Goal: Task Accomplishment & Management: Manage account settings

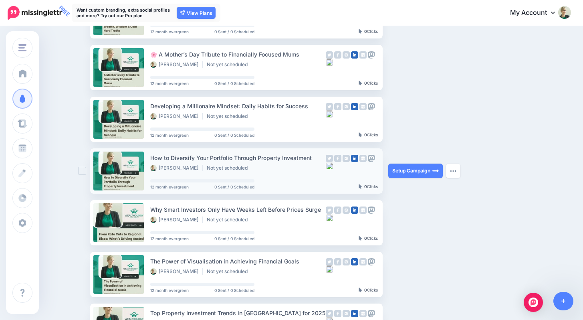
scroll to position [203, 0]
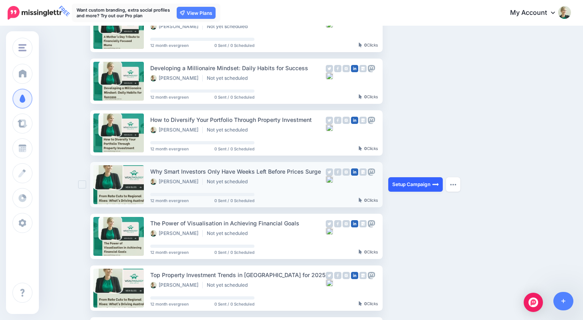
click at [429, 185] on link "Setup Campaign" at bounding box center [415, 184] width 54 height 14
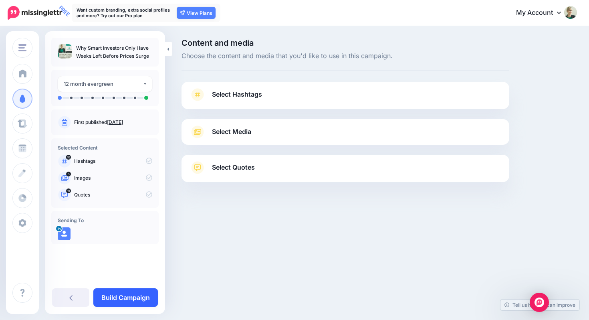
click at [135, 300] on link "Build Campaign" at bounding box center [125, 297] width 64 height 18
click at [135, 294] on link at bounding box center [132, 297] width 51 height 18
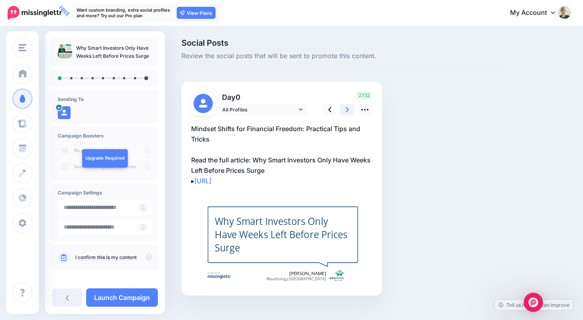
click at [344, 109] on link at bounding box center [347, 110] width 15 height 12
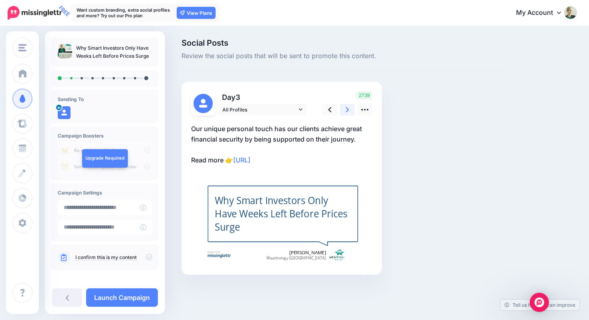
click at [344, 109] on link at bounding box center [347, 110] width 15 height 12
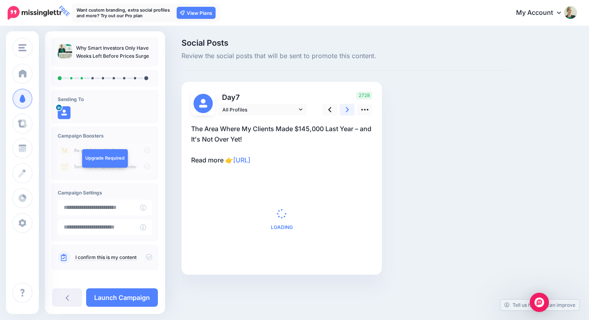
click at [344, 109] on link at bounding box center [347, 110] width 15 height 12
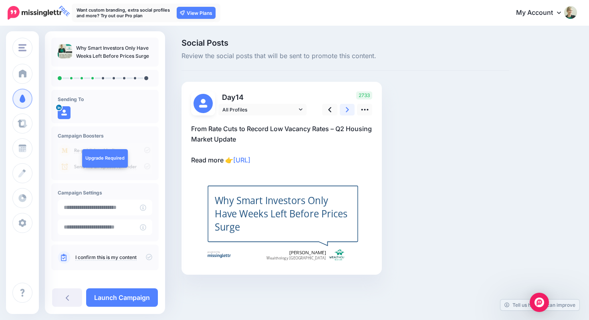
click at [345, 109] on link at bounding box center [347, 110] width 15 height 12
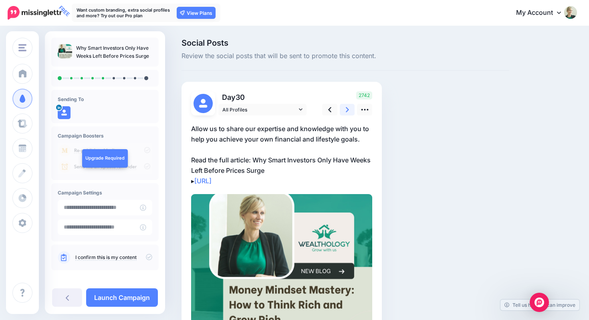
click at [345, 109] on link at bounding box center [347, 110] width 15 height 12
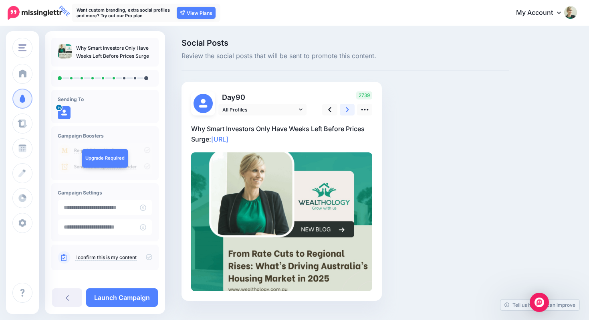
click at [345, 109] on link at bounding box center [347, 110] width 15 height 12
click at [346, 109] on icon at bounding box center [347, 109] width 3 height 8
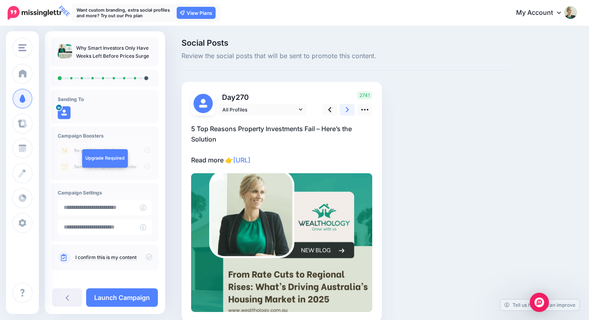
click at [346, 109] on icon at bounding box center [347, 109] width 3 height 8
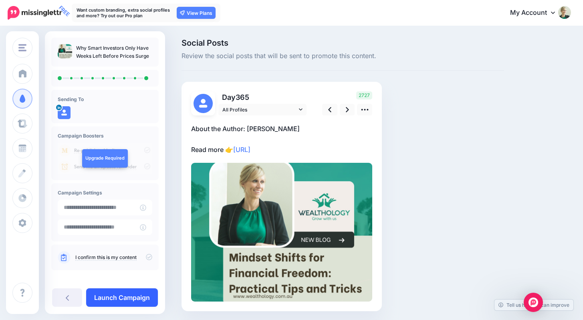
click at [140, 297] on link "Launch Campaign" at bounding box center [122, 297] width 72 height 18
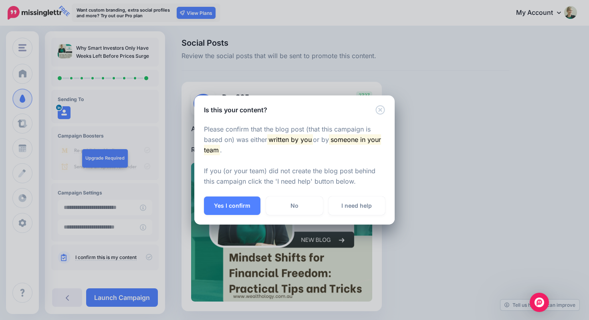
click at [226, 208] on button "Yes I confirm" at bounding box center [232, 205] width 56 height 18
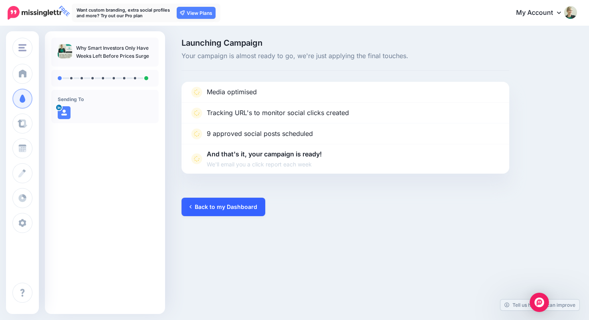
click at [215, 207] on link "Back to my Dashboard" at bounding box center [223, 206] width 84 height 18
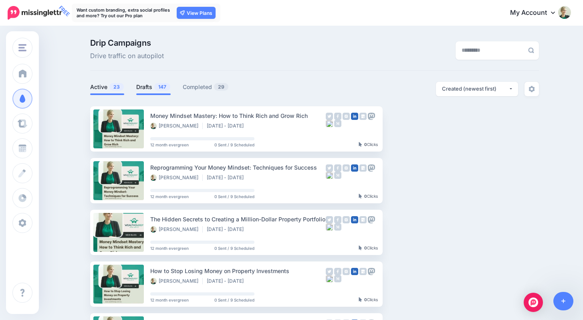
click at [165, 86] on span "147" at bounding box center [162, 87] width 16 height 8
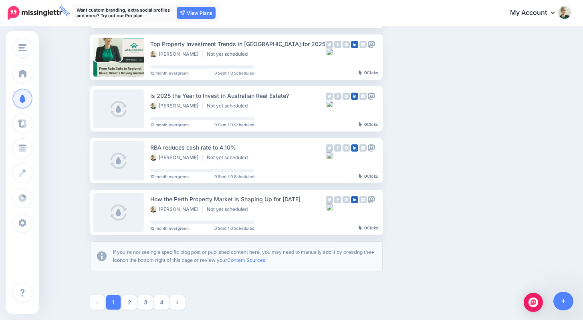
scroll to position [383, 0]
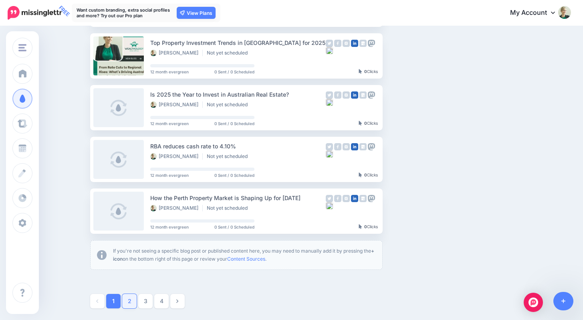
click at [134, 299] on link "2" at bounding box center [129, 301] width 14 height 14
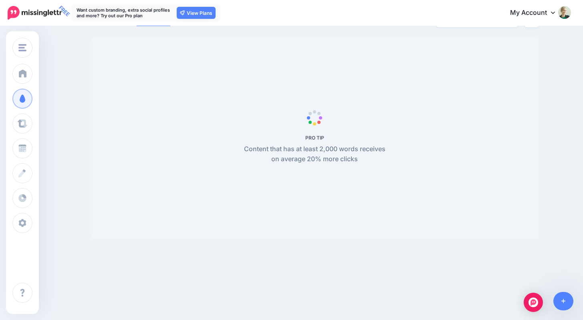
scroll to position [69, 0]
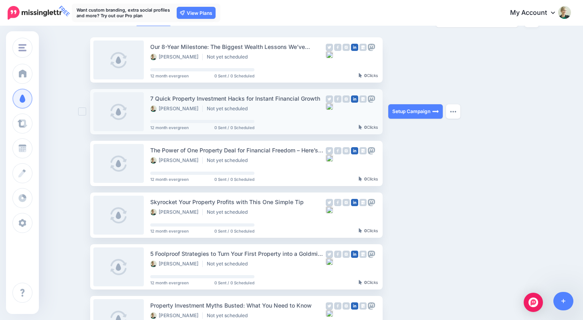
click at [85, 111] on ins at bounding box center [82, 111] width 8 height 8
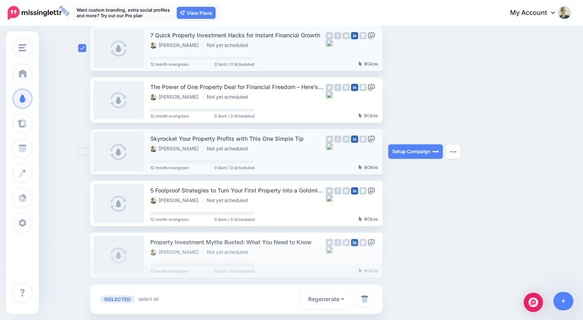
scroll to position [137, 0]
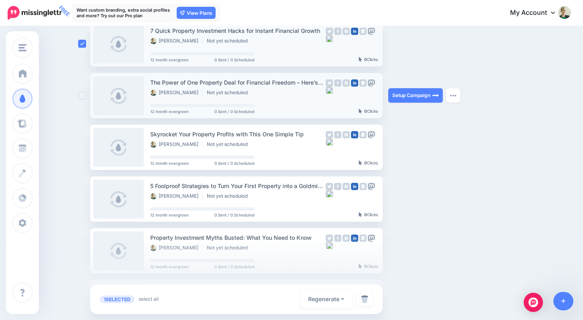
click at [83, 96] on ins at bounding box center [82, 95] width 8 height 8
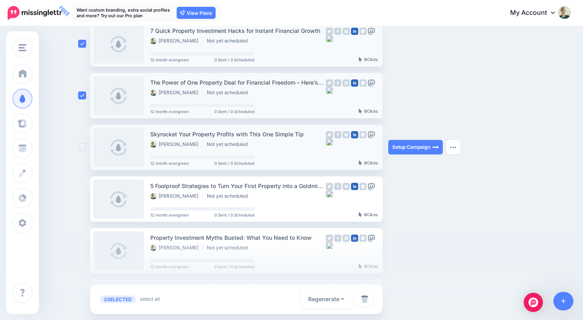
click at [85, 147] on ins at bounding box center [82, 147] width 8 height 8
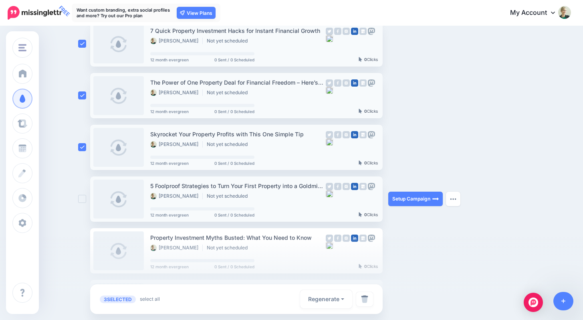
click at [83, 196] on ins at bounding box center [82, 199] width 8 height 8
click at [82, 256] on div at bounding box center [291, 278] width 583 height 84
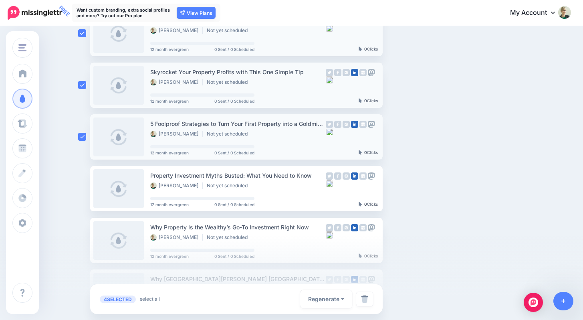
scroll to position [218, 0]
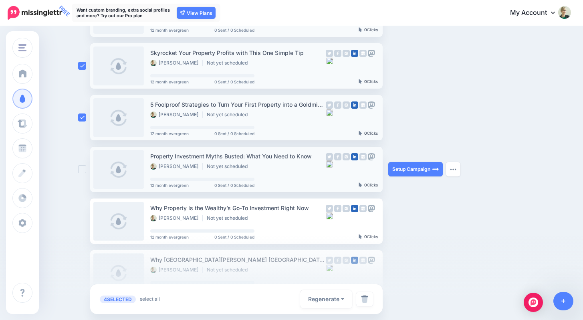
click at [84, 170] on ins at bounding box center [82, 169] width 8 height 8
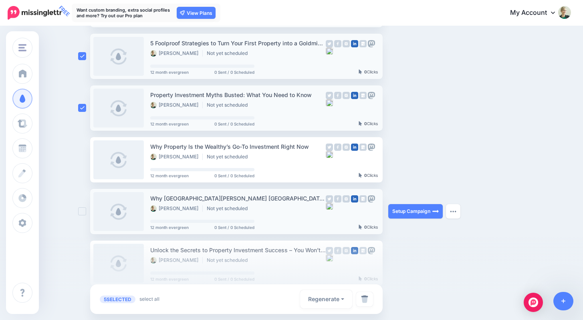
scroll to position [284, 0]
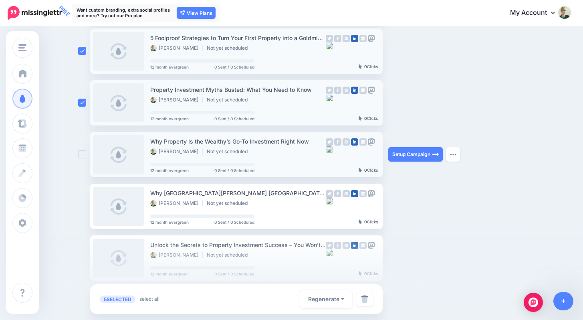
click at [84, 155] on ins at bounding box center [82, 154] width 8 height 8
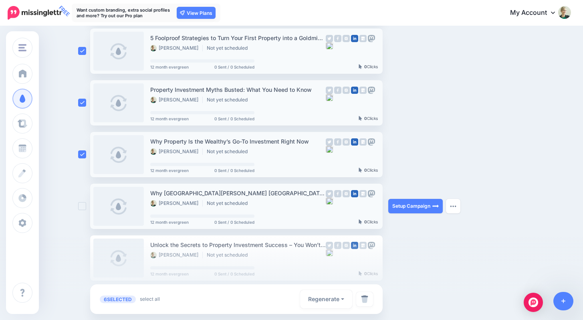
click at [85, 207] on ins at bounding box center [82, 206] width 8 height 8
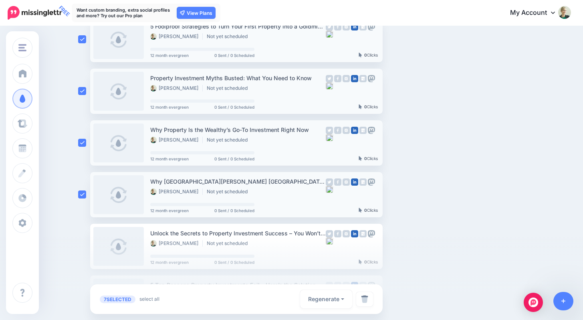
click at [85, 246] on div at bounding box center [291, 278] width 583 height 84
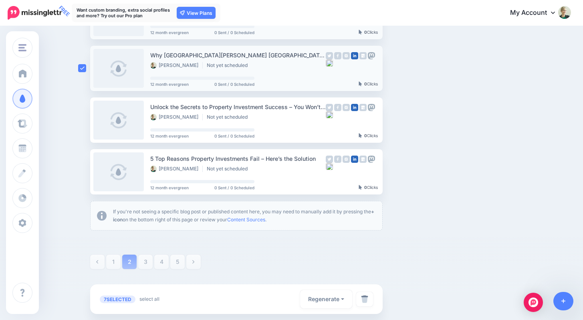
scroll to position [425, 0]
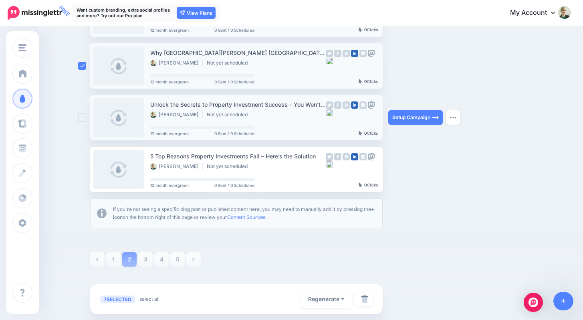
click at [85, 117] on ins at bounding box center [82, 117] width 8 height 8
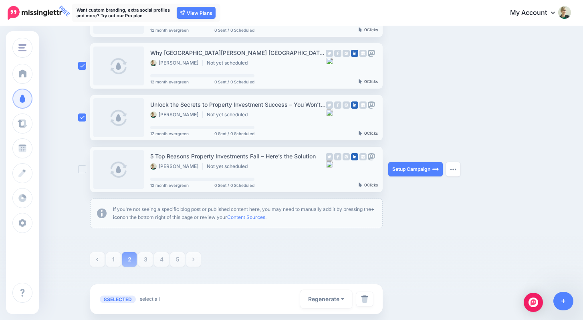
click at [86, 170] on ins at bounding box center [82, 169] width 8 height 8
click at [345, 298] on button "Regenerate" at bounding box center [326, 299] width 52 height 18
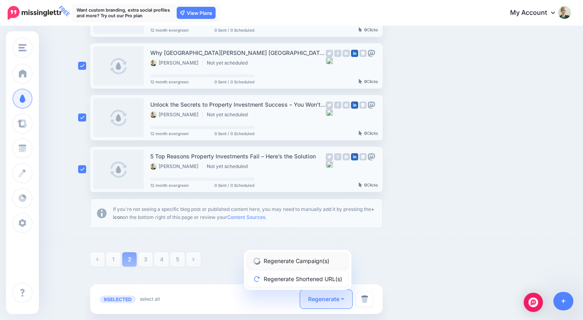
drag, startPoint x: 319, startPoint y: 260, endPoint x: 236, endPoint y: 251, distance: 82.9
click at [319, 260] on link "Regenerate Campaign(s)" at bounding box center [297, 261] width 101 height 16
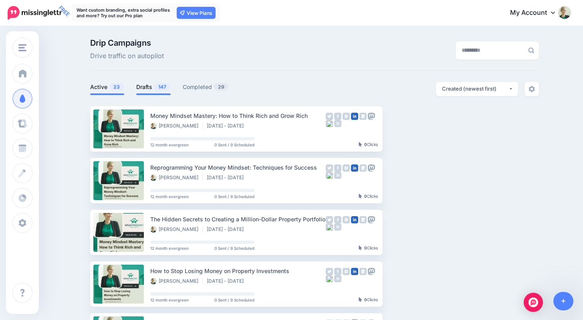
click at [147, 87] on link "Drafts 147" at bounding box center [153, 87] width 34 height 10
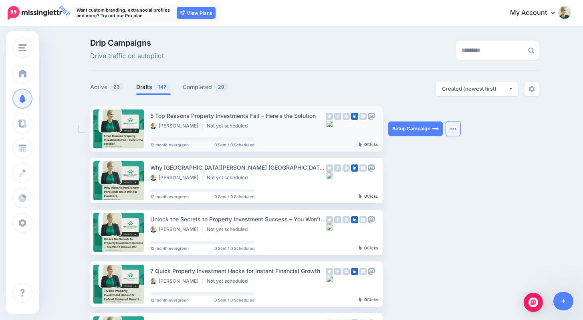
click at [456, 129] on img "button" at bounding box center [453, 128] width 6 height 2
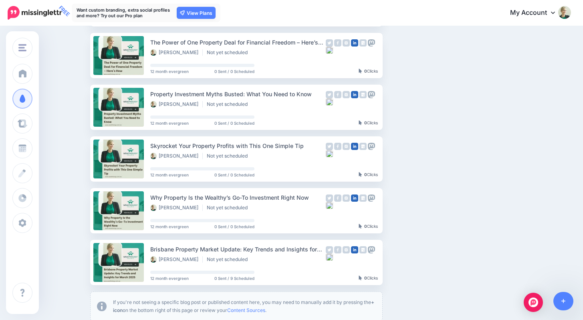
scroll to position [336, 0]
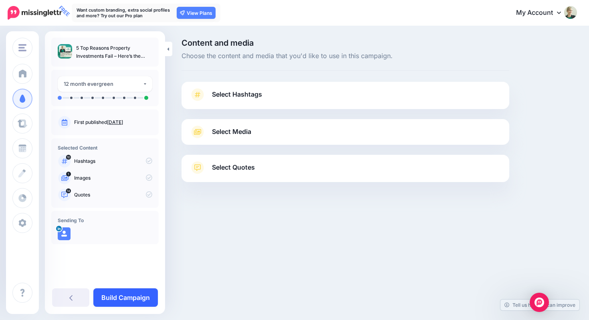
click at [125, 300] on link "Build Campaign" at bounding box center [125, 297] width 64 height 18
click at [130, 296] on link "Build Campaign" at bounding box center [125, 297] width 64 height 18
click at [139, 296] on link "Build Campaign" at bounding box center [125, 297] width 64 height 18
click at [132, 296] on link "Build Campaign" at bounding box center [125, 297] width 64 height 18
click at [118, 296] on link "Build Campaign" at bounding box center [125, 297] width 64 height 18
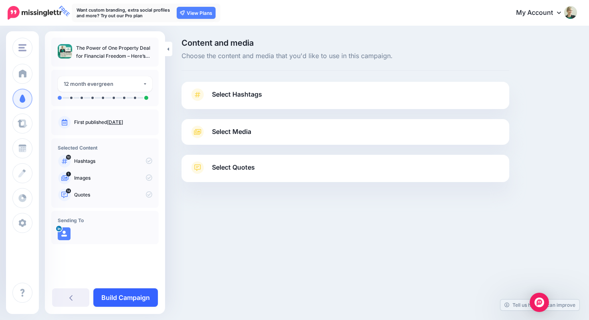
click at [137, 298] on link "Build Campaign" at bounding box center [125, 297] width 64 height 18
click at [131, 300] on link "Build Campaign" at bounding box center [125, 297] width 64 height 18
click at [128, 296] on link "Build Campaign" at bounding box center [125, 297] width 64 height 18
click at [129, 296] on link "Build Campaign" at bounding box center [125, 297] width 64 height 18
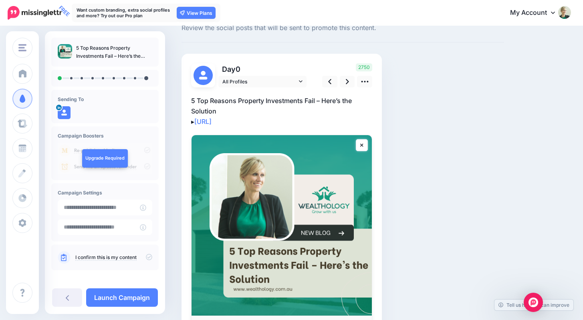
scroll to position [100, 0]
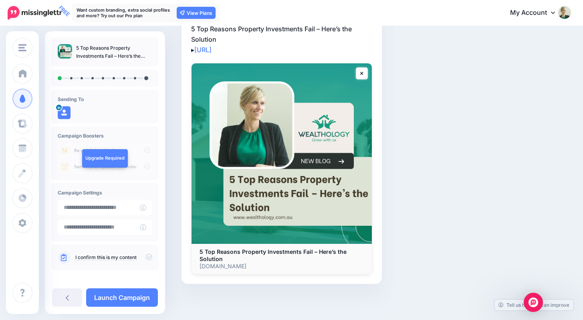
click at [146, 256] on icon at bounding box center [149, 257] width 6 height 6
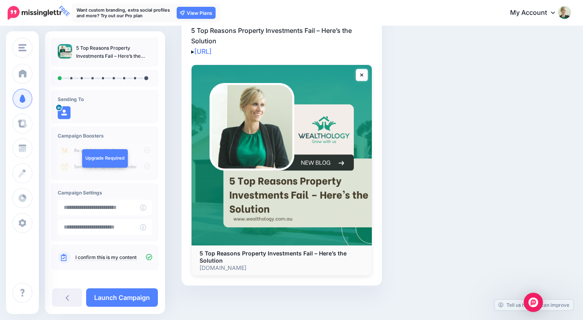
scroll to position [0, 0]
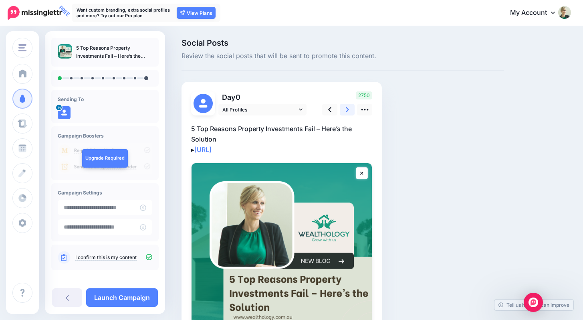
click at [348, 105] on icon at bounding box center [347, 109] width 3 height 8
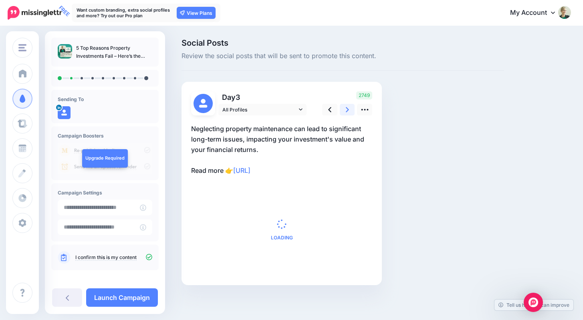
click at [348, 105] on icon at bounding box center [347, 109] width 3 height 8
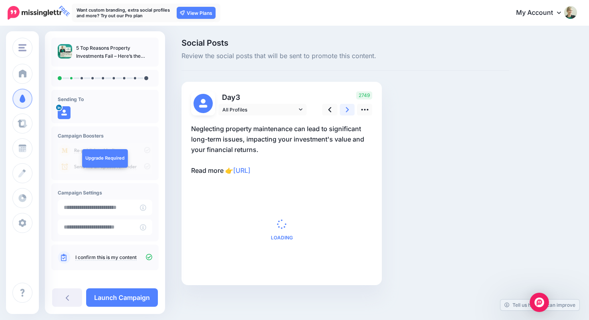
click at [348, 105] on icon at bounding box center [347, 109] width 3 height 8
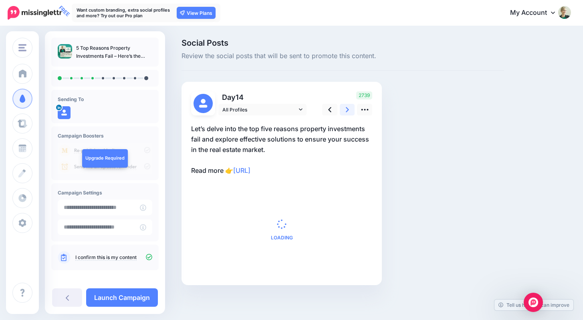
click at [348, 105] on icon at bounding box center [347, 109] width 3 height 8
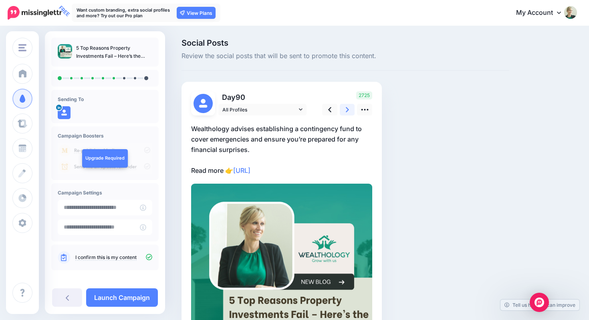
click at [348, 105] on icon at bounding box center [347, 109] width 3 height 8
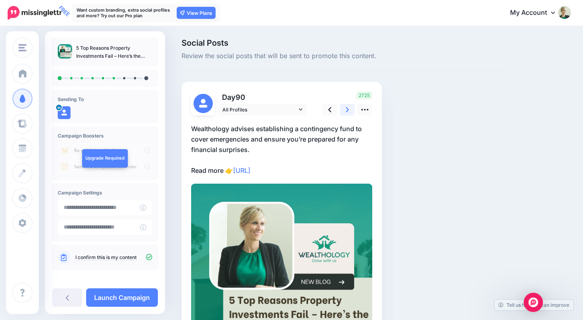
click at [348, 105] on icon at bounding box center [347, 109] width 3 height 8
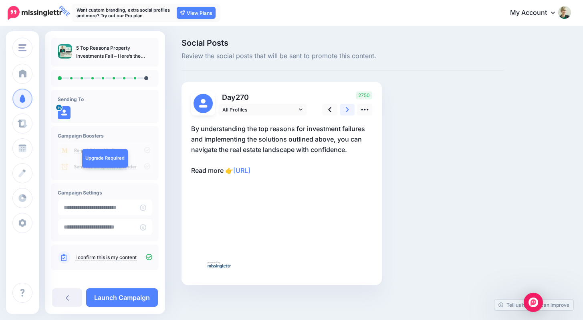
click at [348, 105] on icon at bounding box center [347, 109] width 3 height 8
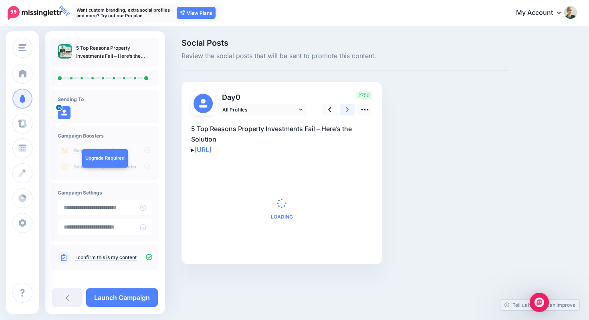
click at [348, 105] on icon at bounding box center [347, 109] width 3 height 8
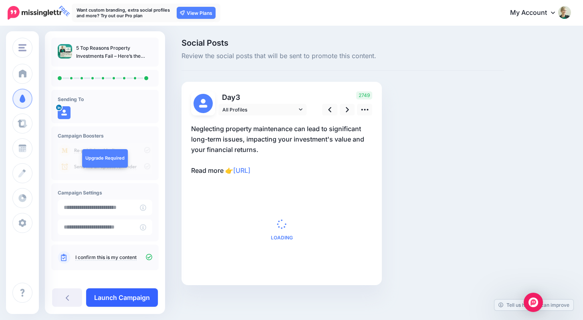
drag, startPoint x: 122, startPoint y: 298, endPoint x: 124, endPoint y: 293, distance: 5.4
click at [122, 298] on link "Launch Campaign" at bounding box center [122, 297] width 72 height 18
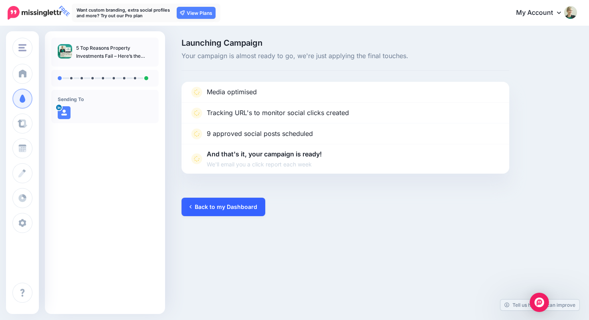
click at [226, 204] on link "Back to my Dashboard" at bounding box center [223, 206] width 84 height 18
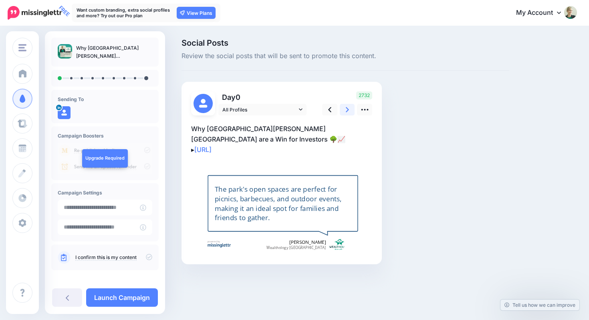
click at [342, 107] on link at bounding box center [347, 110] width 15 height 12
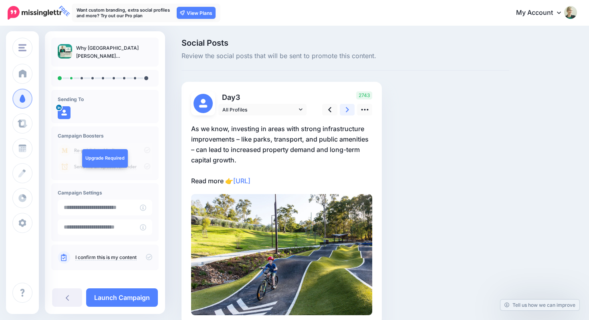
click at [342, 107] on link at bounding box center [347, 110] width 15 height 12
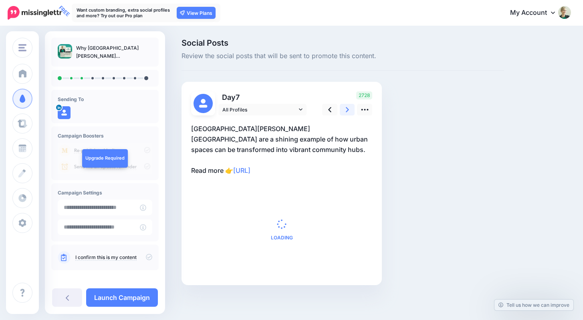
click at [342, 107] on link at bounding box center [347, 110] width 15 height 12
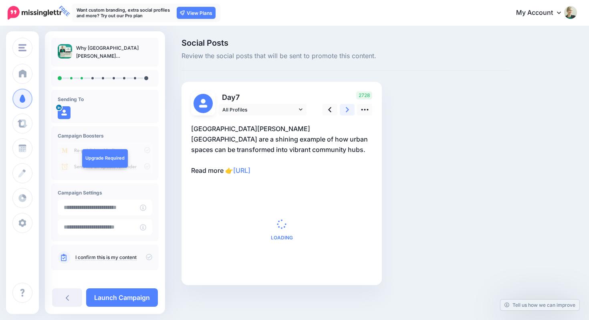
click at [343, 107] on link at bounding box center [347, 110] width 15 height 12
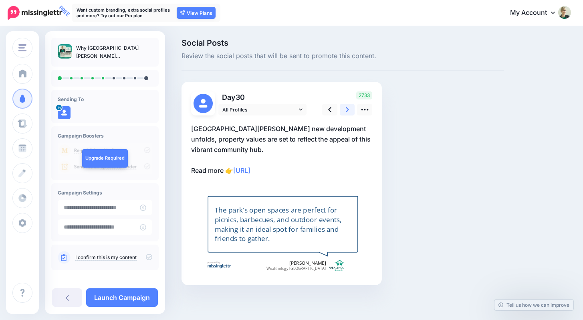
click at [343, 107] on link at bounding box center [347, 110] width 15 height 12
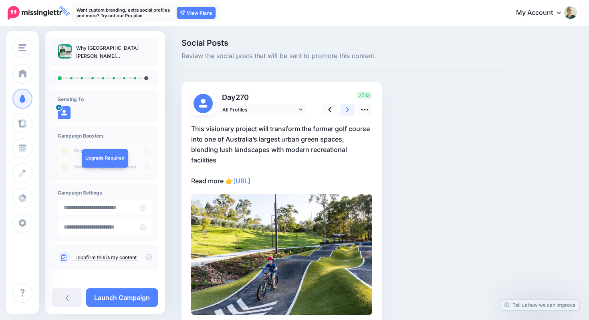
click at [343, 107] on link at bounding box center [347, 110] width 15 height 12
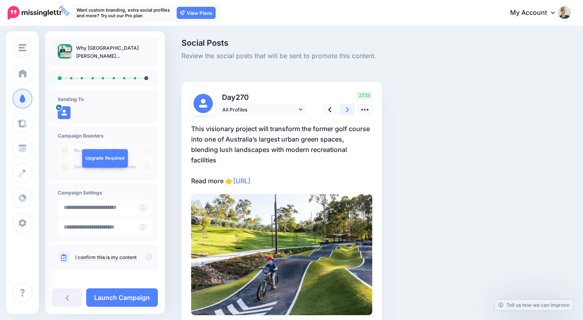
click at [343, 107] on link at bounding box center [347, 110] width 15 height 12
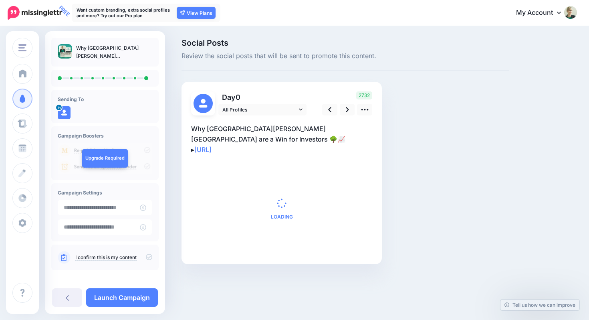
click at [146, 256] on icon at bounding box center [149, 257] width 6 height 6
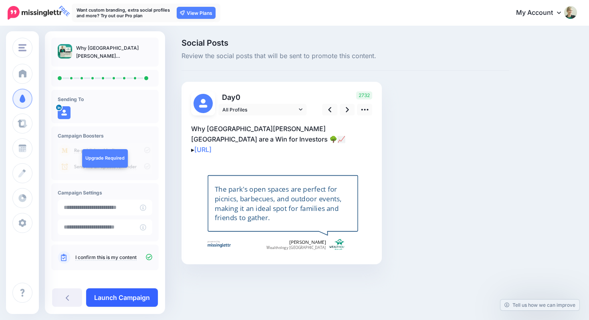
click at [144, 300] on link "Launch Campaign" at bounding box center [122, 297] width 72 height 18
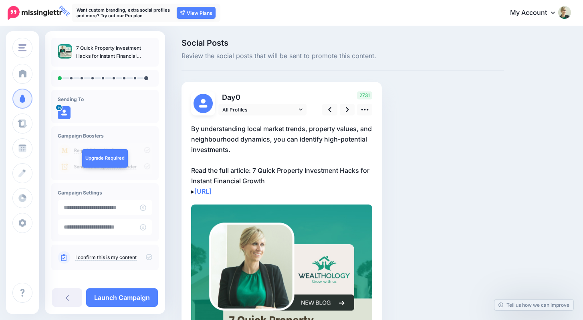
click at [146, 256] on icon at bounding box center [149, 257] width 6 height 6
click at [346, 109] on icon at bounding box center [347, 109] width 3 height 8
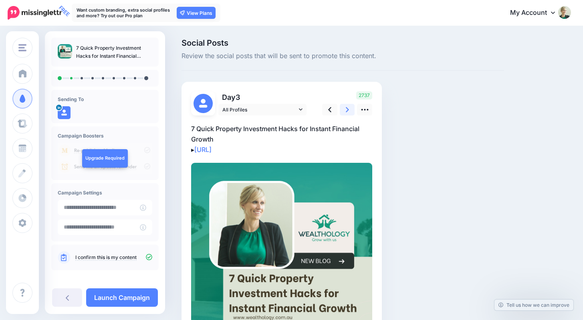
click at [346, 108] on icon at bounding box center [347, 109] width 3 height 8
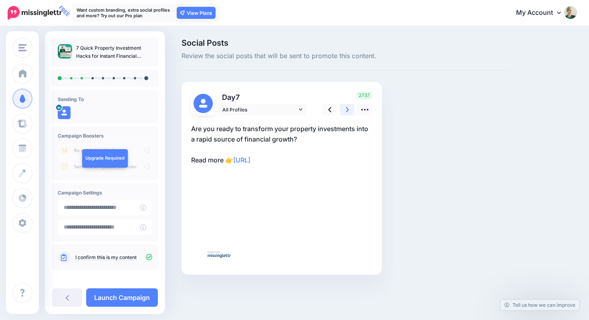
click at [346, 108] on icon at bounding box center [347, 109] width 3 height 8
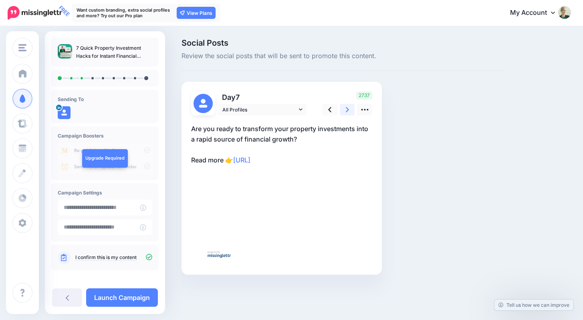
click at [346, 108] on icon at bounding box center [347, 109] width 3 height 8
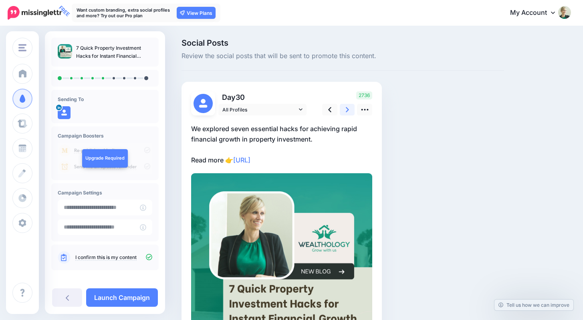
click at [346, 108] on icon at bounding box center [347, 109] width 3 height 8
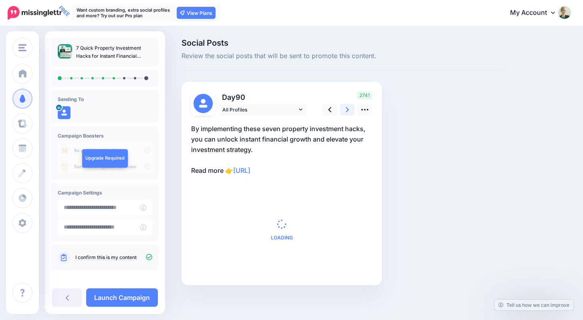
click at [346, 108] on icon at bounding box center [347, 109] width 3 height 8
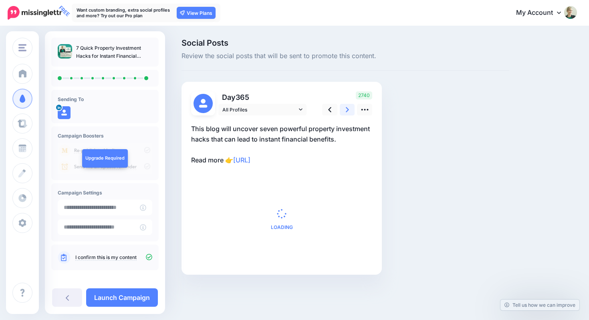
click at [346, 108] on icon at bounding box center [347, 109] width 3 height 8
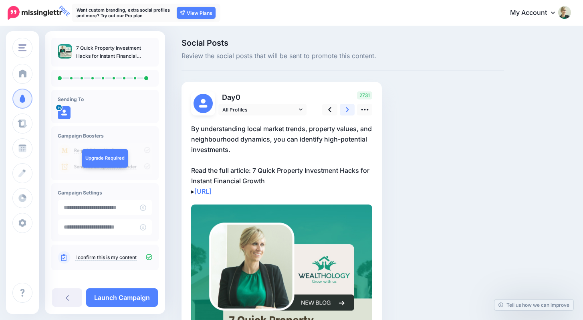
click at [346, 108] on icon at bounding box center [347, 109] width 3 height 8
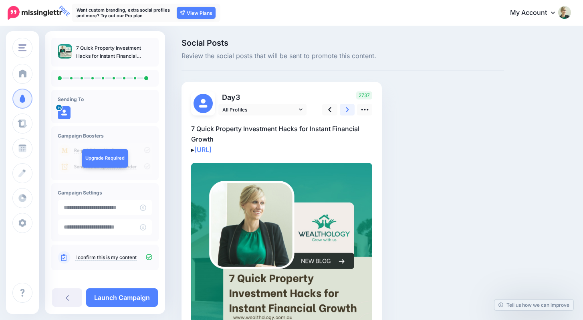
drag, startPoint x: 346, startPoint y: 108, endPoint x: 332, endPoint y: 121, distance: 19.3
click at [346, 108] on icon at bounding box center [347, 109] width 3 height 8
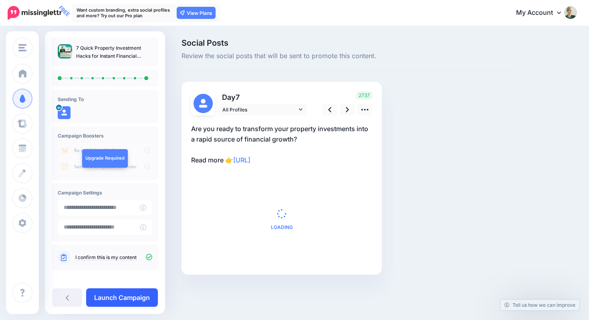
click at [134, 296] on link "Launch Campaign" at bounding box center [122, 297] width 72 height 18
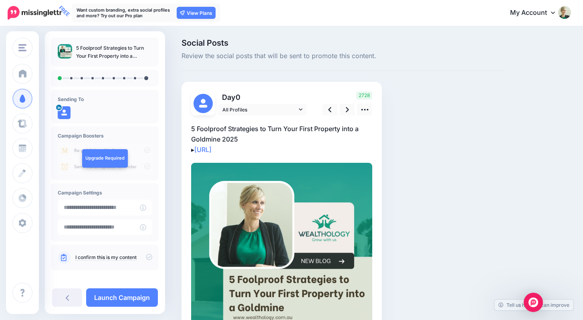
drag, startPoint x: 145, startPoint y: 256, endPoint x: 154, endPoint y: 250, distance: 11.0
click at [146, 256] on icon at bounding box center [149, 257] width 6 height 6
click at [350, 107] on link at bounding box center [347, 110] width 15 height 12
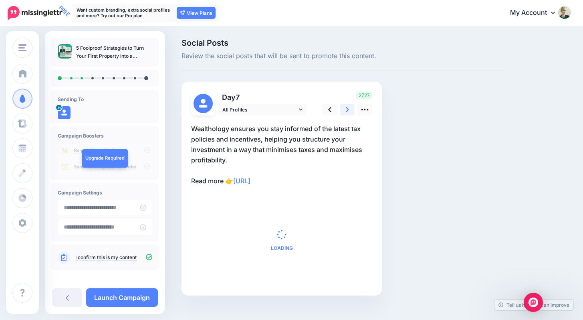
click at [350, 107] on link at bounding box center [347, 110] width 15 height 12
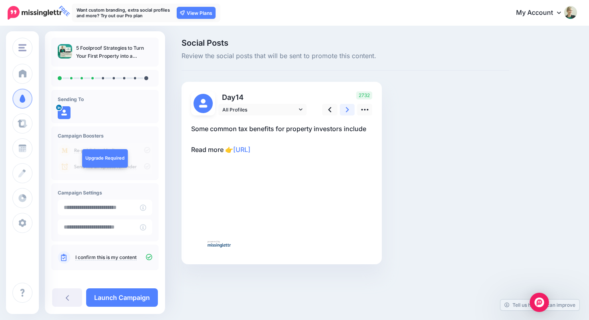
click at [350, 107] on link at bounding box center [347, 110] width 15 height 12
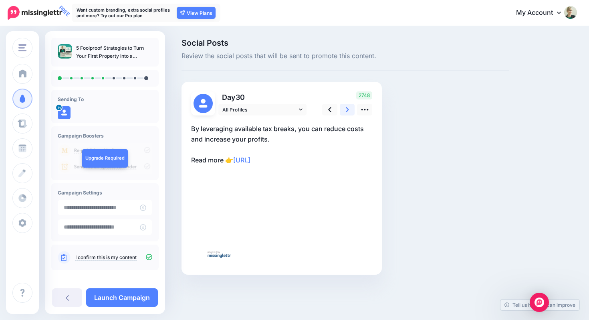
click at [350, 107] on link at bounding box center [347, 110] width 15 height 12
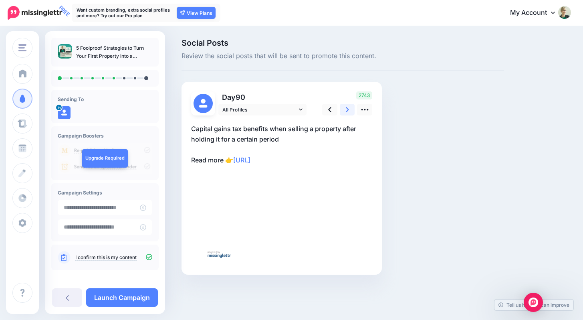
click at [350, 107] on link at bounding box center [347, 110] width 15 height 12
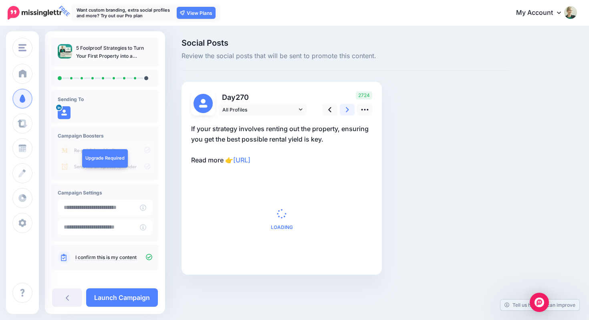
click at [350, 107] on link at bounding box center [347, 110] width 15 height 12
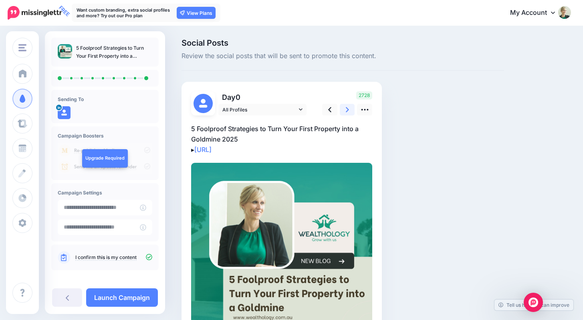
drag, startPoint x: 350, startPoint y: 107, endPoint x: 343, endPoint y: 114, distance: 9.9
click at [350, 107] on link at bounding box center [347, 110] width 15 height 12
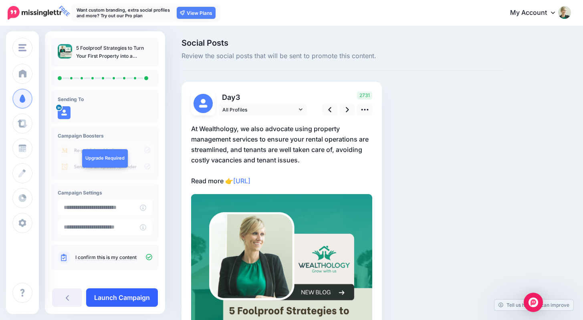
click at [133, 295] on link "Launch Campaign" at bounding box center [122, 297] width 72 height 18
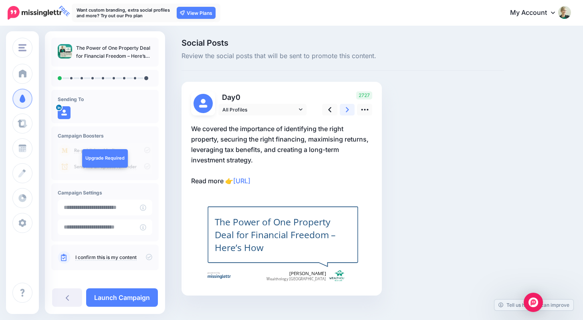
click at [347, 105] on icon at bounding box center [347, 109] width 3 height 8
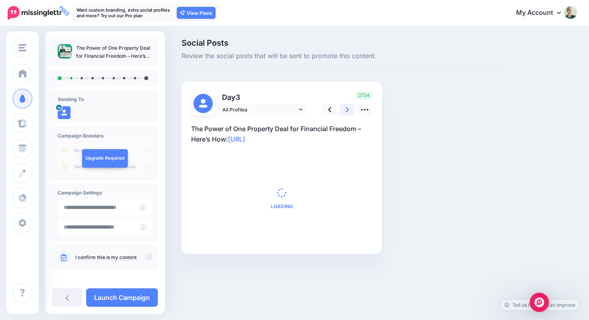
click at [347, 105] on icon at bounding box center [347, 109] width 3 height 8
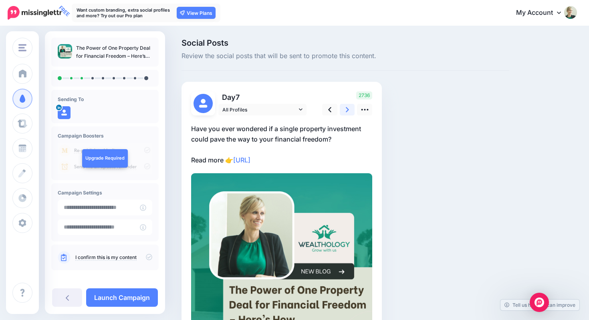
click at [347, 105] on icon at bounding box center [347, 109] width 3 height 8
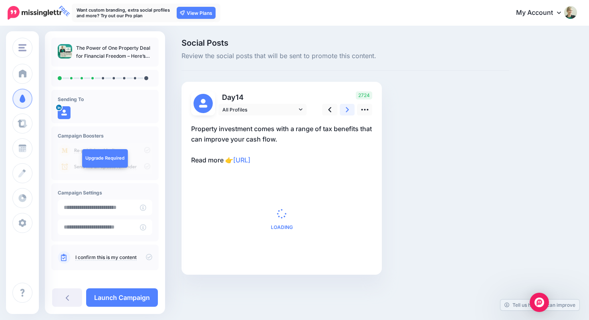
click at [347, 105] on icon at bounding box center [347, 109] width 3 height 8
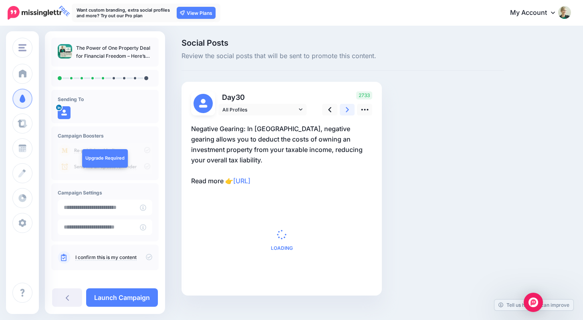
click at [347, 105] on icon at bounding box center [347, 109] width 3 height 8
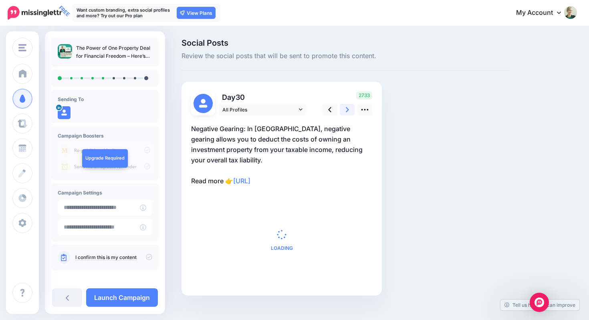
click at [347, 105] on icon at bounding box center [347, 109] width 3 height 8
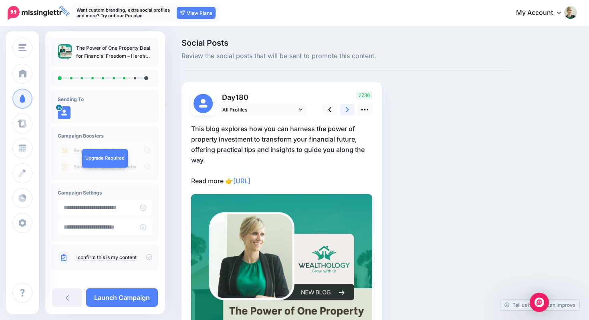
click at [347, 105] on icon at bounding box center [347, 109] width 3 height 8
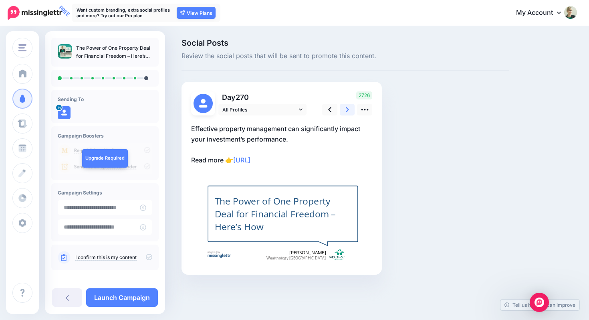
click at [347, 105] on icon at bounding box center [347, 109] width 3 height 8
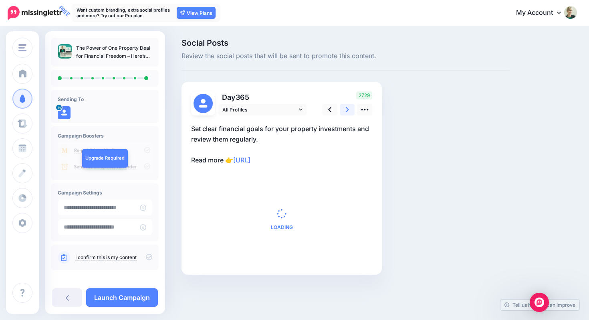
click at [347, 105] on icon at bounding box center [347, 109] width 3 height 8
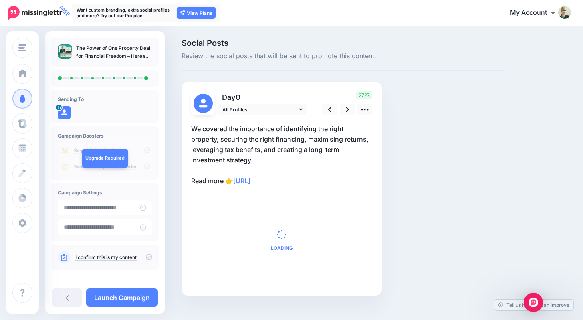
click at [146, 256] on icon at bounding box center [149, 257] width 6 height 6
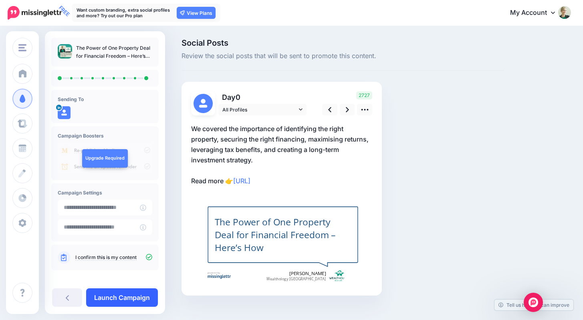
click at [135, 293] on link "Launch Campaign" at bounding box center [122, 297] width 72 height 18
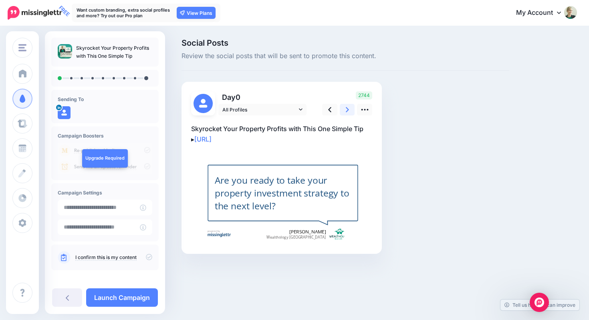
click at [343, 111] on link at bounding box center [347, 110] width 15 height 12
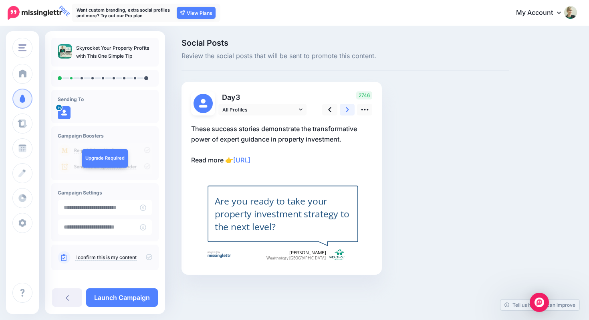
click at [343, 111] on link at bounding box center [347, 110] width 15 height 12
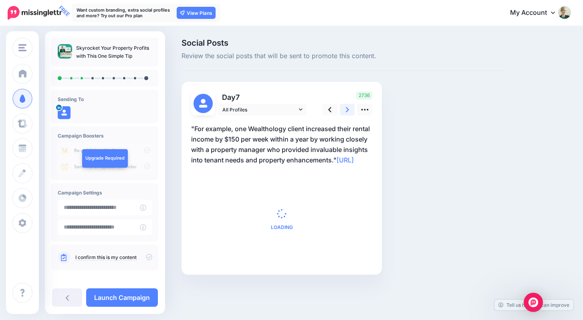
click at [343, 111] on link at bounding box center [347, 110] width 15 height 12
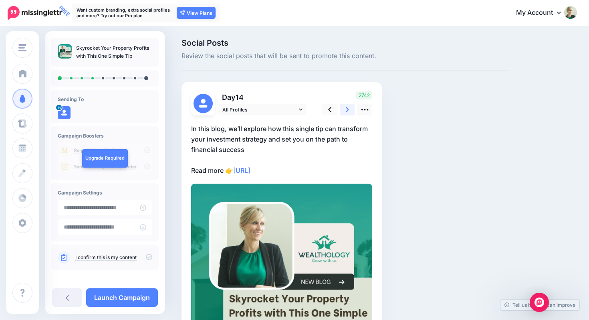
click at [343, 111] on link at bounding box center [347, 110] width 15 height 12
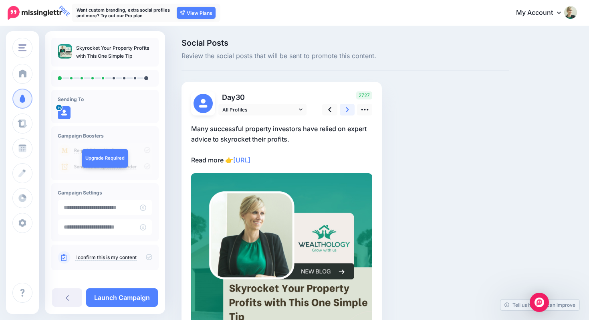
click at [343, 111] on link at bounding box center [347, 110] width 15 height 12
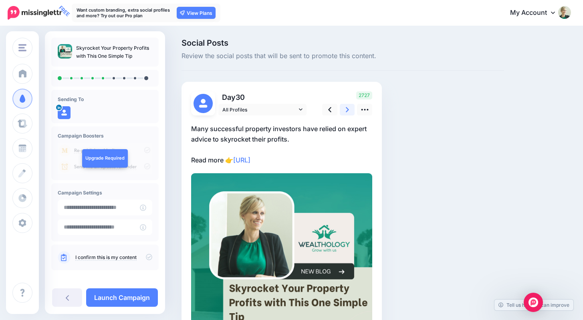
click at [343, 111] on link at bounding box center [347, 110] width 15 height 12
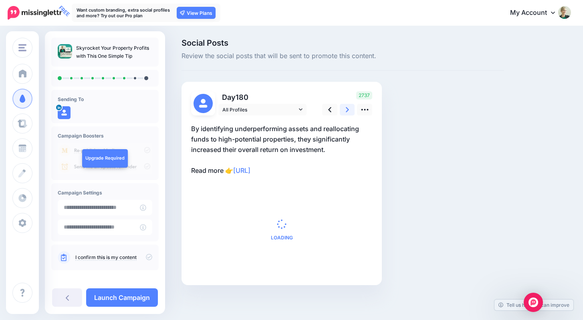
click at [343, 111] on link at bounding box center [347, 110] width 15 height 12
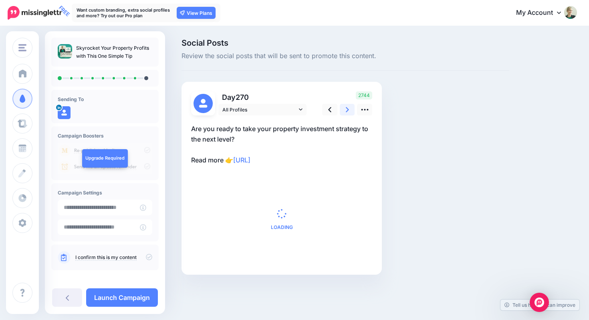
click at [343, 111] on link at bounding box center [347, 110] width 15 height 12
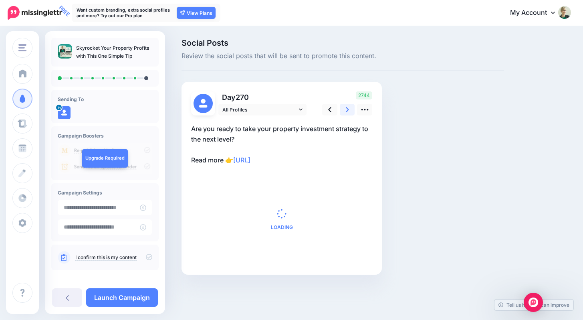
click at [343, 111] on link at bounding box center [347, 110] width 15 height 12
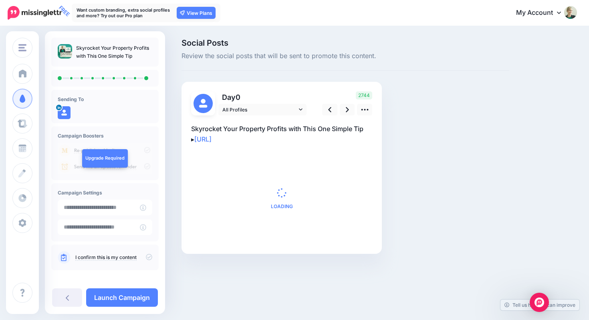
click at [146, 256] on icon at bounding box center [149, 257] width 6 height 6
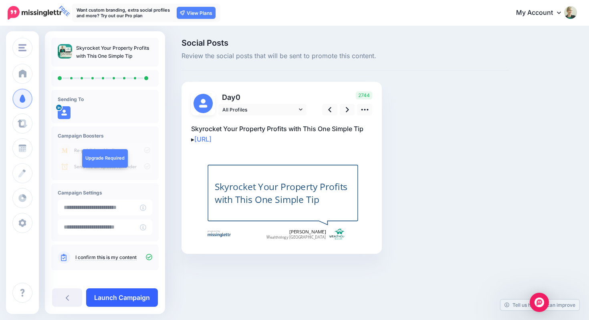
click at [141, 295] on link "Launch Campaign" at bounding box center [122, 297] width 72 height 18
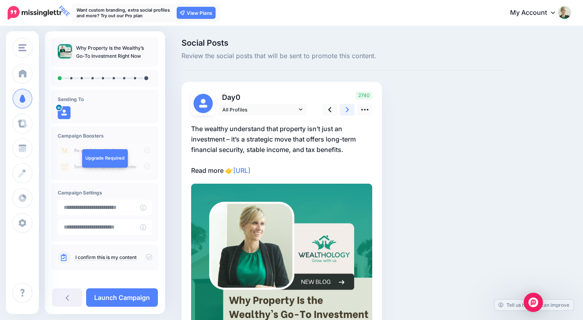
click at [347, 108] on icon at bounding box center [347, 109] width 3 height 5
click at [347, 107] on icon at bounding box center [347, 109] width 3 height 8
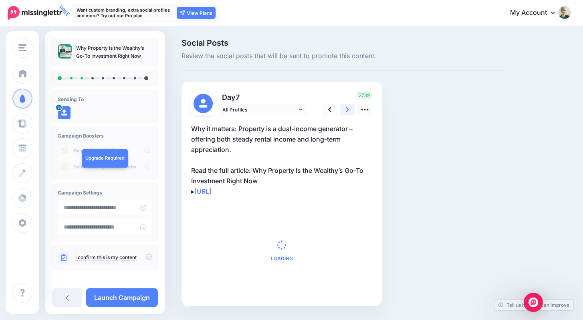
click at [347, 107] on icon at bounding box center [347, 109] width 3 height 8
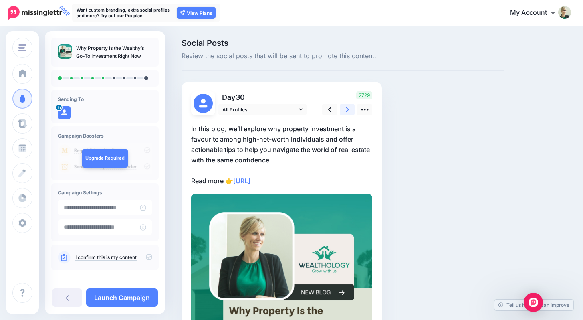
click at [347, 107] on icon at bounding box center [347, 109] width 3 height 8
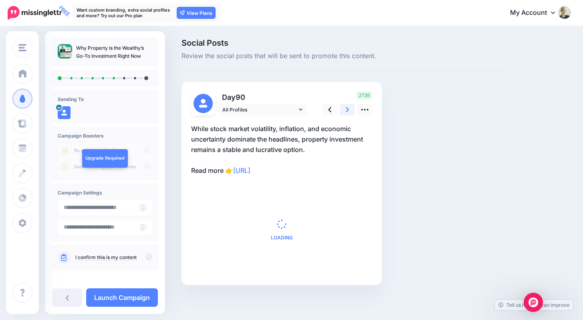
click at [347, 107] on icon at bounding box center [347, 109] width 3 height 8
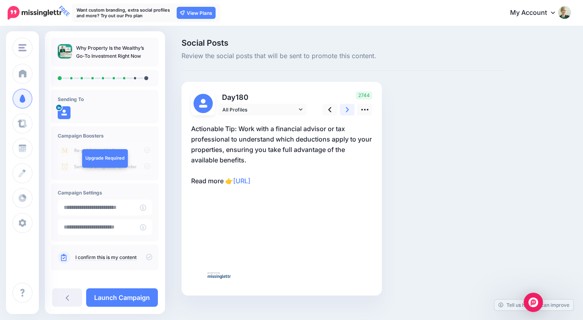
click at [347, 107] on icon at bounding box center [347, 109] width 3 height 8
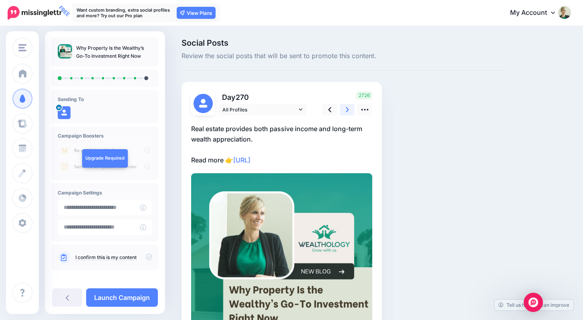
click at [347, 107] on icon at bounding box center [347, 109] width 3 height 8
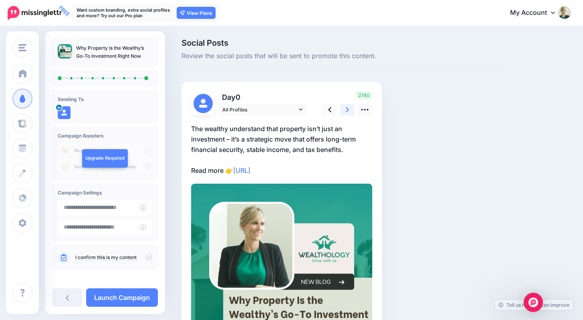
click at [347, 107] on icon at bounding box center [347, 109] width 3 height 8
click at [146, 254] on icon at bounding box center [149, 257] width 6 height 6
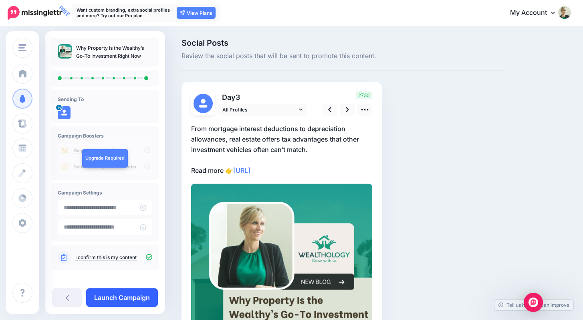
click at [139, 300] on link "Launch Campaign" at bounding box center [122, 297] width 72 height 18
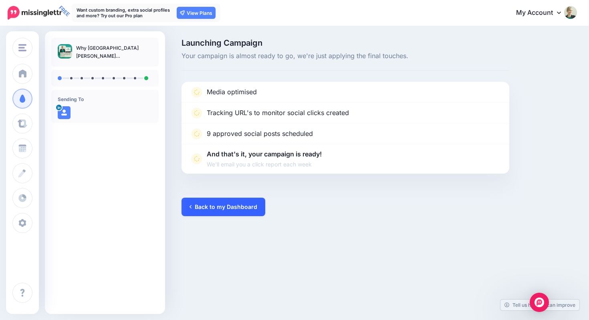
click at [236, 201] on link "Back to my Dashboard" at bounding box center [223, 206] width 84 height 18
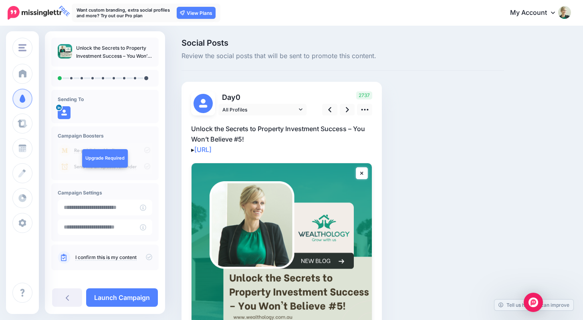
click at [146, 257] on icon at bounding box center [149, 257] width 6 height 6
click at [346, 108] on icon at bounding box center [347, 109] width 3 height 5
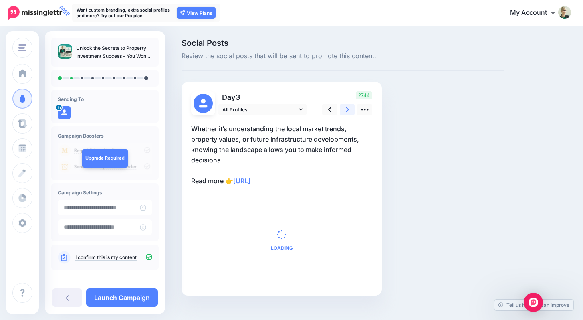
click at [346, 108] on icon at bounding box center [347, 109] width 3 height 5
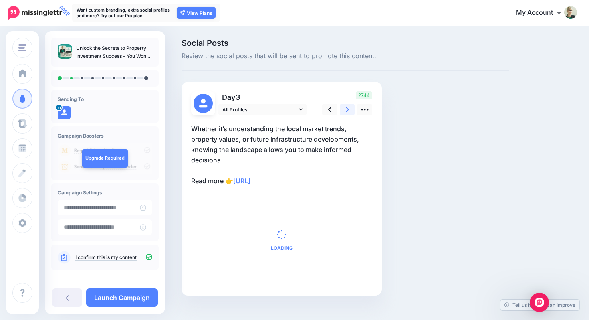
click at [346, 108] on icon at bounding box center [347, 109] width 3 height 5
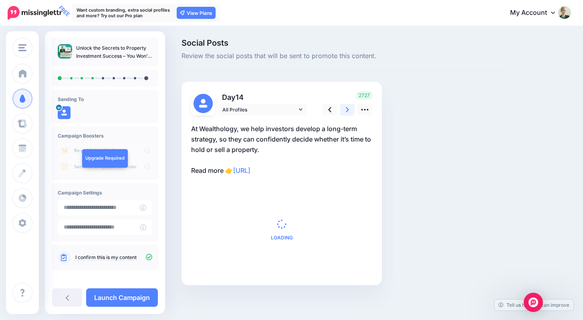
click at [346, 108] on icon at bounding box center [347, 109] width 3 height 5
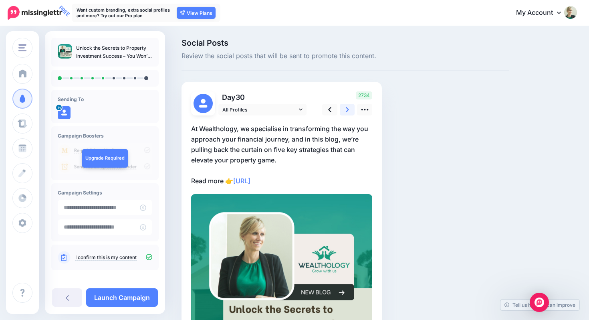
click at [346, 108] on icon at bounding box center [347, 109] width 3 height 5
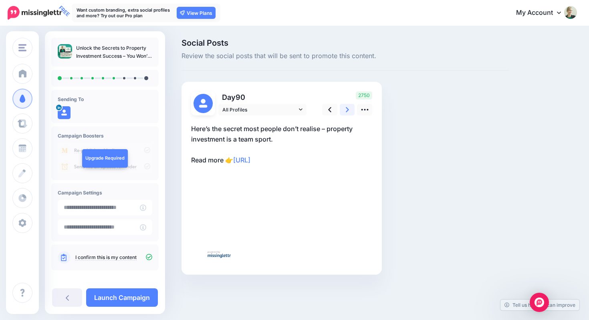
click at [346, 108] on icon at bounding box center [347, 109] width 3 height 5
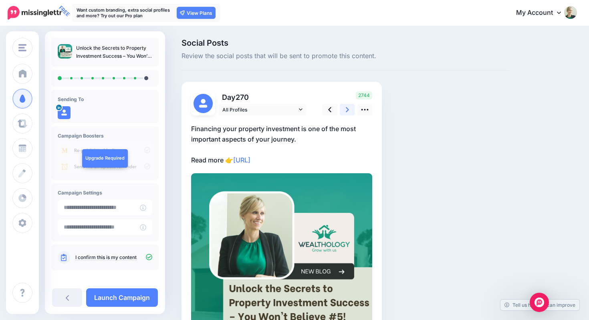
click at [346, 108] on icon at bounding box center [347, 109] width 3 height 5
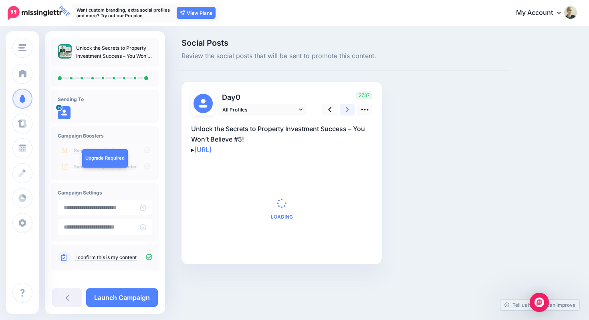
click at [346, 108] on icon at bounding box center [347, 109] width 3 height 5
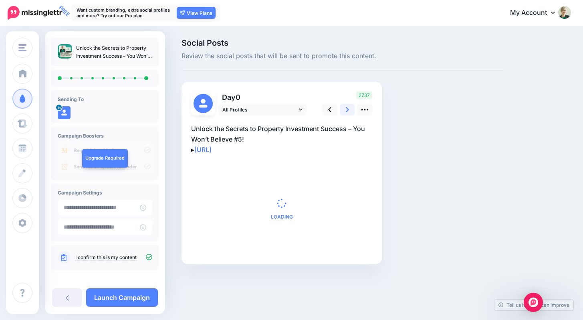
click at [346, 108] on icon at bounding box center [347, 109] width 3 height 5
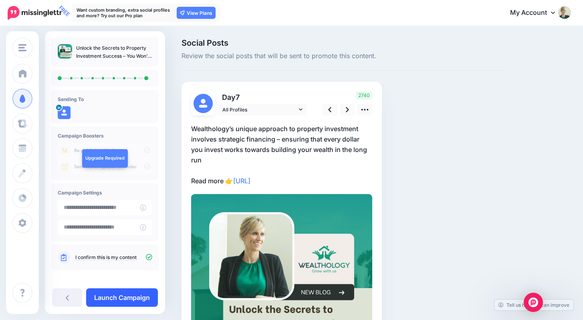
click at [137, 294] on link "Launch Campaign" at bounding box center [122, 297] width 72 height 18
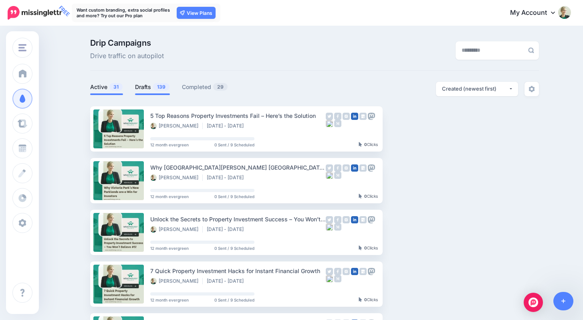
click at [156, 88] on span "139" at bounding box center [161, 87] width 16 height 8
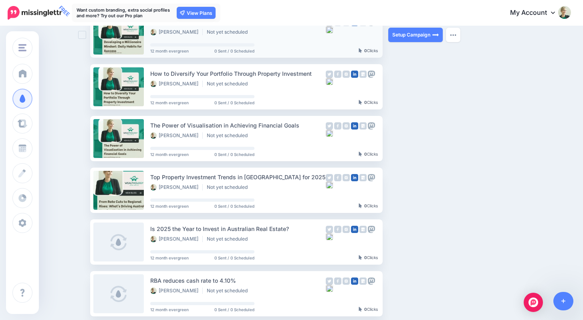
scroll to position [349, 0]
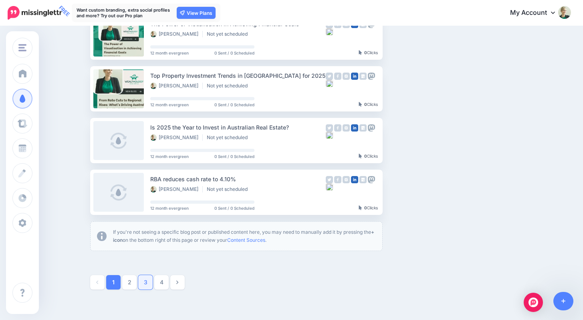
click at [147, 284] on link "3" at bounding box center [145, 282] width 14 height 14
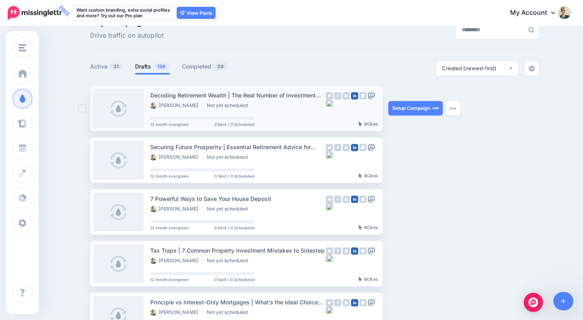
scroll to position [0, 0]
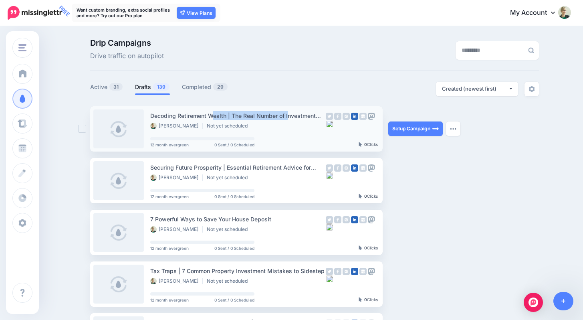
drag, startPoint x: 154, startPoint y: 116, endPoint x: 233, endPoint y: 117, distance: 78.5
click at [233, 117] on div "Decoding Retirement Wealth | The Real Number of Investment Properties You Need" at bounding box center [237, 115] width 175 height 9
copy div "Decoding Retirement Wealth |"
click at [85, 129] on ins at bounding box center [82, 129] width 8 height 8
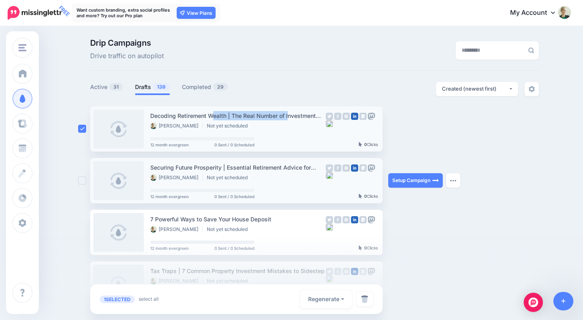
click at [84, 180] on ins at bounding box center [82, 180] width 8 height 8
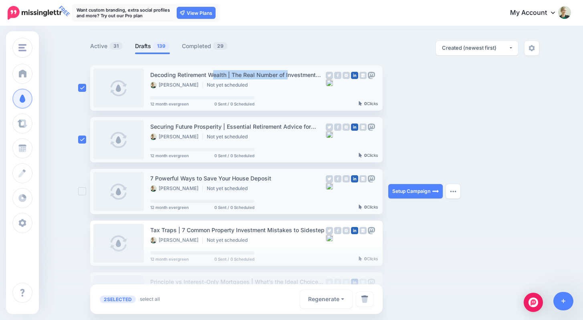
scroll to position [49, 0]
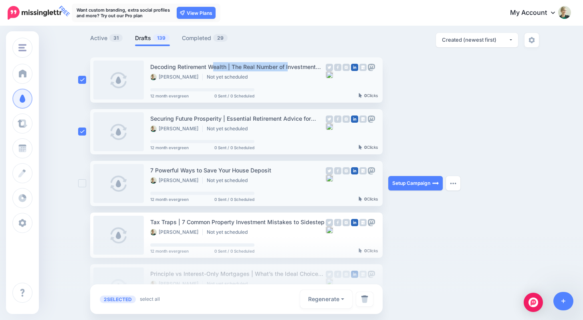
click at [85, 184] on ins at bounding box center [82, 183] width 8 height 8
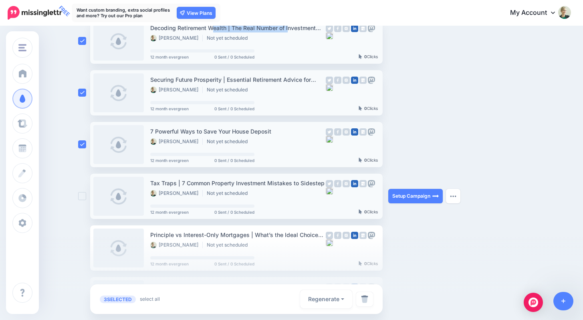
scroll to position [91, 0]
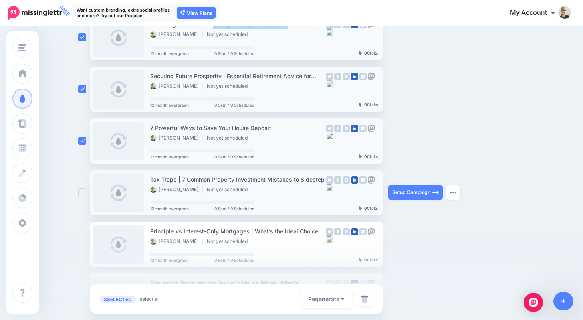
click at [85, 194] on ins at bounding box center [82, 192] width 8 height 8
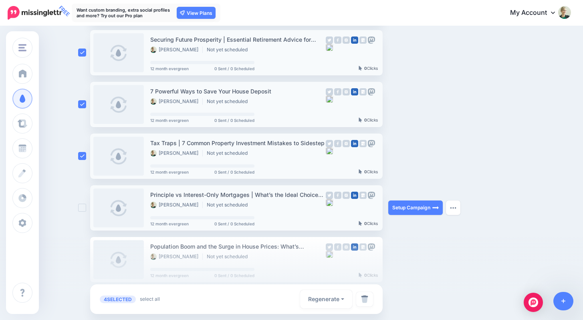
scroll to position [135, 0]
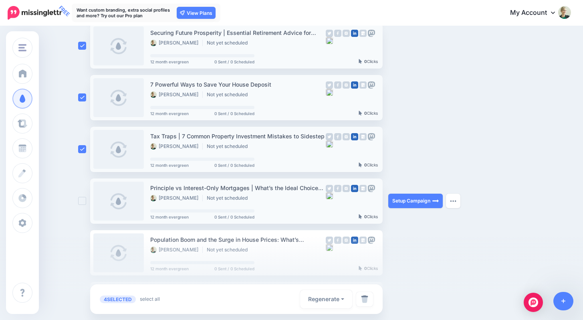
click at [84, 200] on ins at bounding box center [82, 201] width 8 height 8
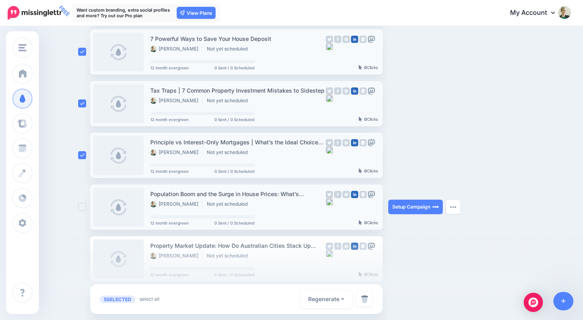
click at [85, 208] on ins at bounding box center [82, 207] width 8 height 8
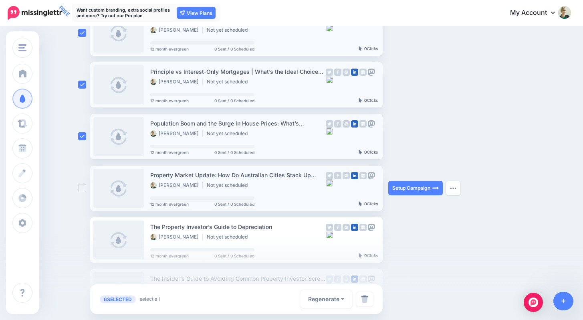
click at [86, 187] on ins at bounding box center [82, 188] width 8 height 8
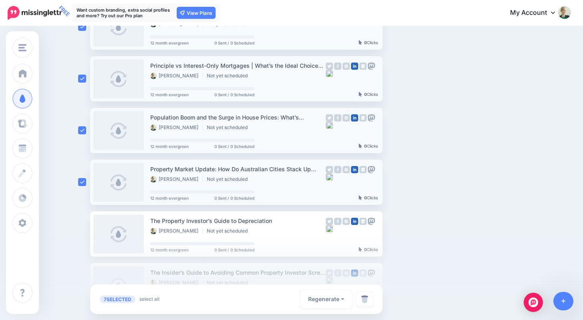
scroll to position [301, 0]
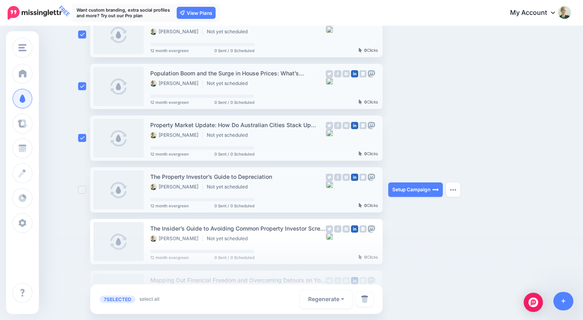
click at [84, 190] on ins at bounding box center [82, 189] width 8 height 8
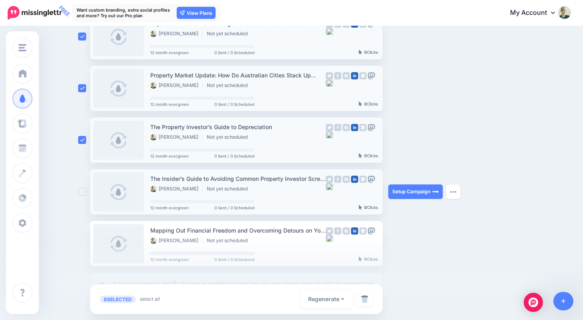
click at [85, 193] on ins at bounding box center [82, 191] width 8 height 8
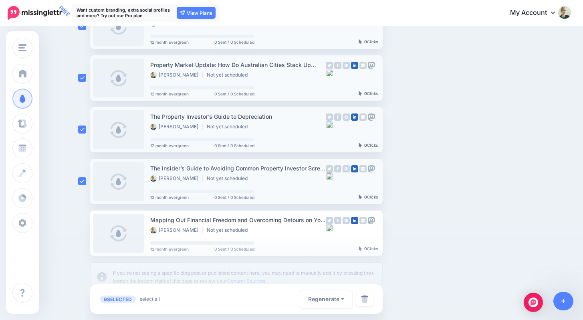
scroll to position [413, 0]
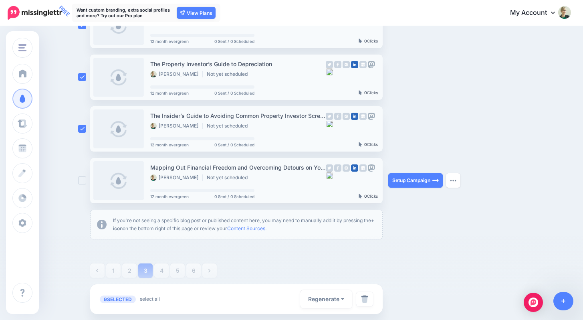
click at [85, 181] on ins at bounding box center [82, 180] width 8 height 8
click at [350, 298] on button "Regenerate" at bounding box center [326, 299] width 52 height 18
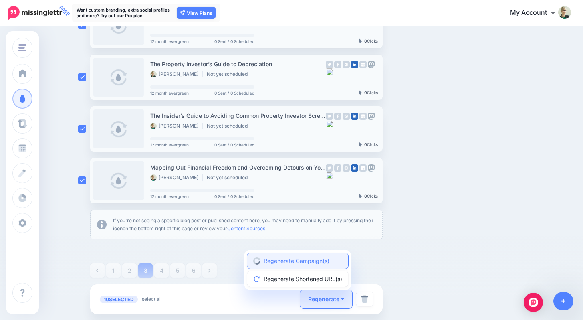
click at [331, 260] on link "Regenerate Campaign(s)" at bounding box center [297, 261] width 101 height 16
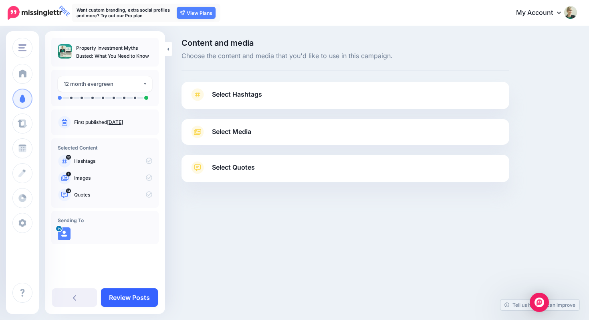
click at [137, 298] on link "Review Posts" at bounding box center [129, 297] width 57 height 18
click at [130, 296] on link "Review Posts" at bounding box center [129, 297] width 57 height 18
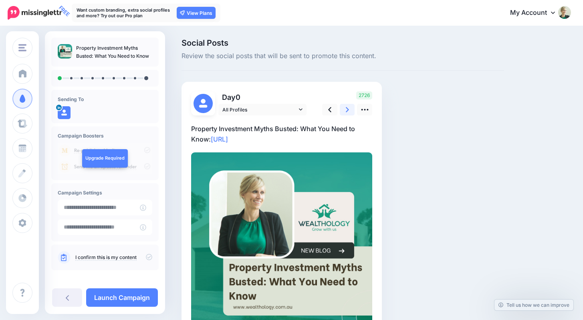
click at [349, 107] on link at bounding box center [347, 110] width 15 height 12
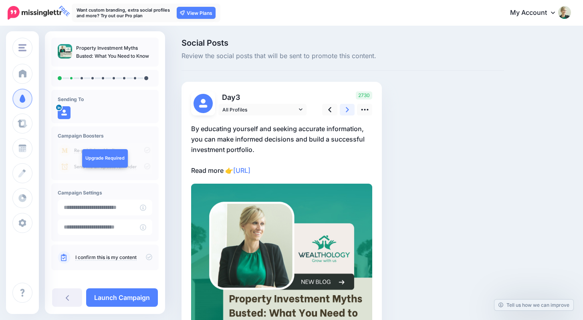
click at [349, 107] on link at bounding box center [347, 110] width 15 height 12
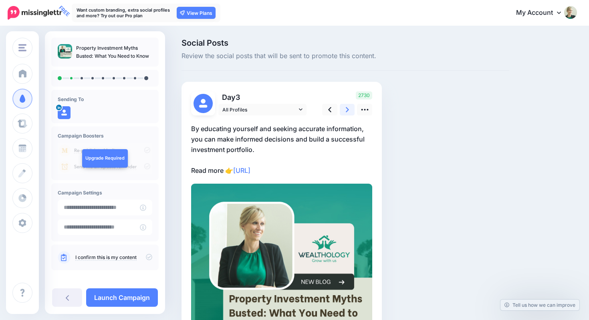
click at [349, 107] on link at bounding box center [347, 110] width 15 height 12
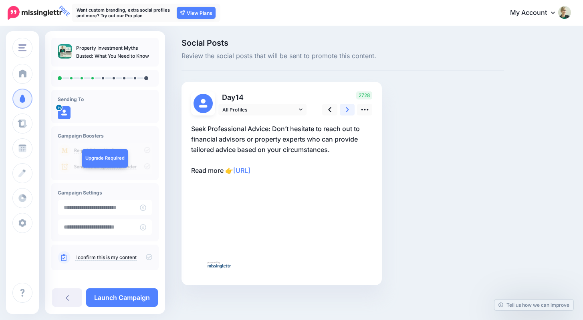
click at [349, 107] on link at bounding box center [347, 110] width 15 height 12
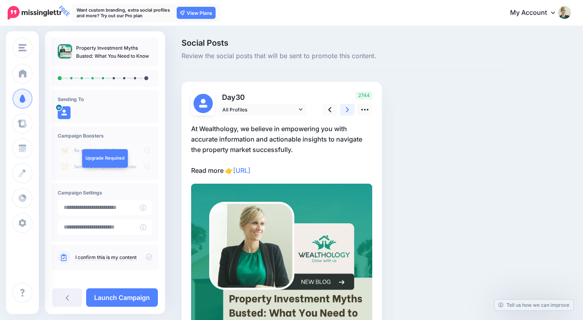
click at [349, 107] on link at bounding box center [347, 110] width 15 height 12
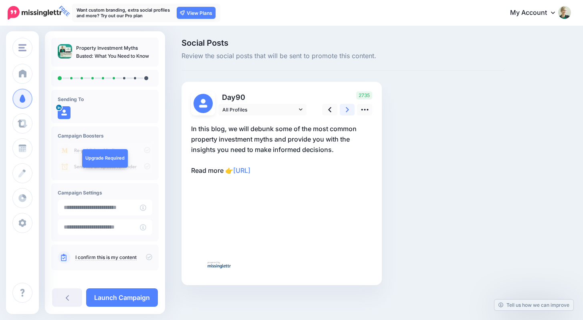
click at [349, 107] on link at bounding box center [347, 110] width 15 height 12
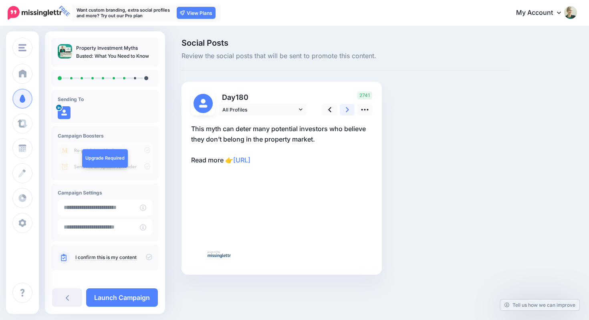
click at [349, 107] on link at bounding box center [347, 110] width 15 height 12
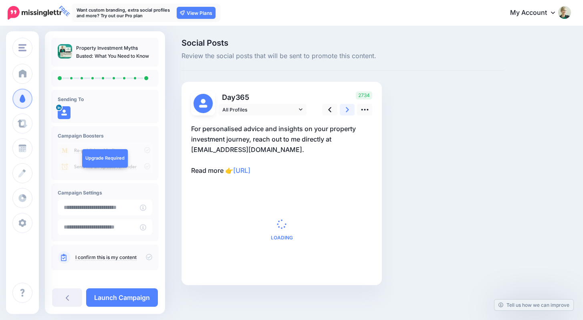
click at [349, 107] on link at bounding box center [347, 110] width 15 height 12
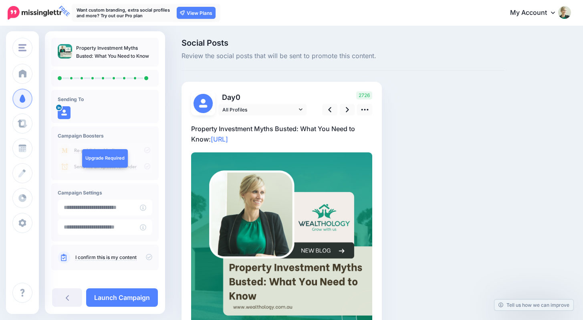
click at [146, 255] on icon at bounding box center [149, 257] width 6 height 6
drag, startPoint x: 138, startPoint y: 298, endPoint x: 138, endPoint y: 294, distance: 4.4
click at [138, 298] on link "Launch Campaign" at bounding box center [122, 297] width 72 height 18
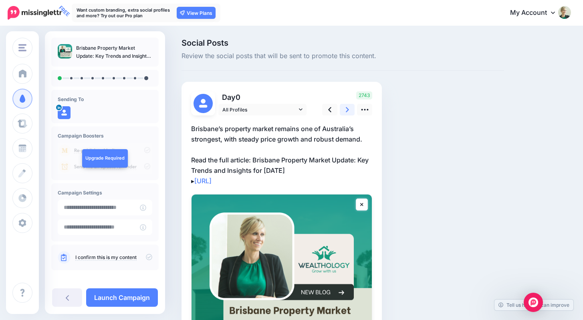
click at [349, 107] on link at bounding box center [347, 110] width 15 height 12
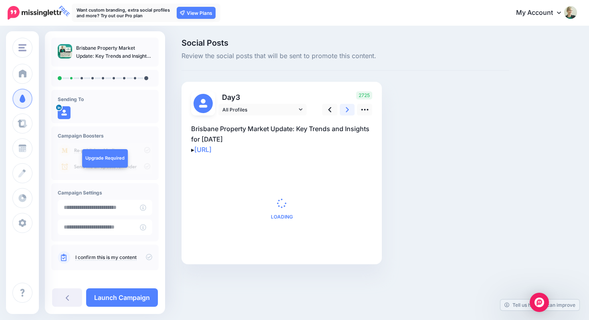
click at [349, 107] on link at bounding box center [347, 110] width 15 height 12
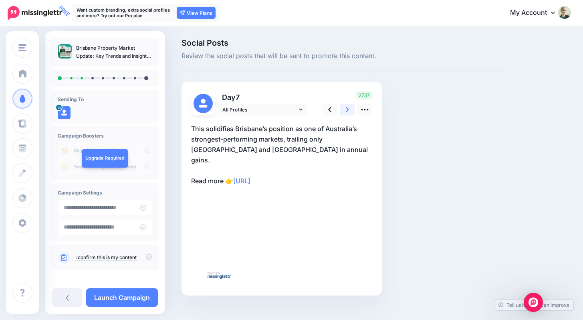
click at [349, 107] on link at bounding box center [347, 110] width 15 height 12
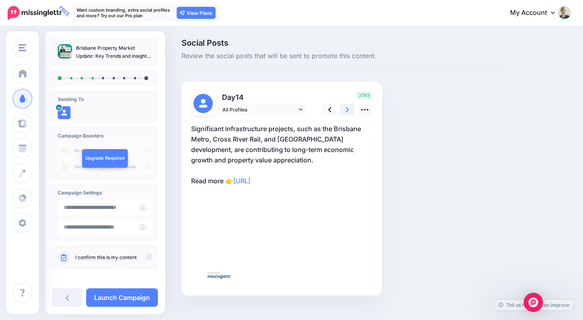
click at [349, 107] on link at bounding box center [347, 110] width 15 height 12
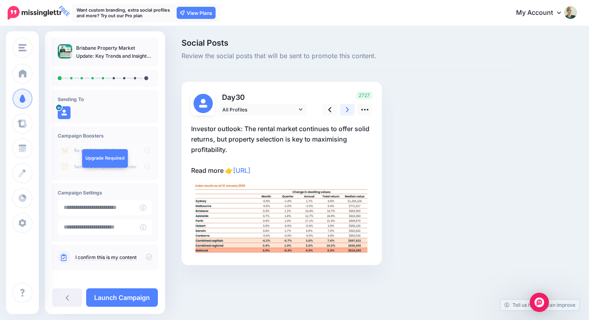
click at [349, 107] on link at bounding box center [347, 110] width 15 height 12
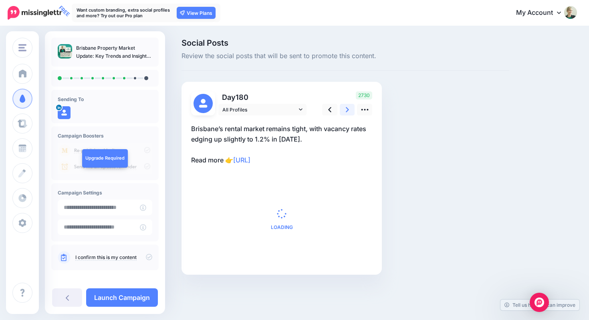
click at [349, 107] on link at bounding box center [347, 110] width 15 height 12
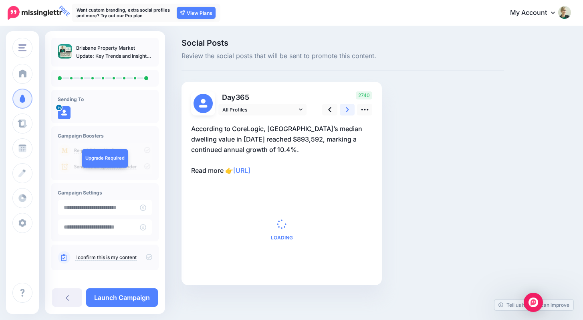
click at [349, 107] on link at bounding box center [347, 110] width 15 height 12
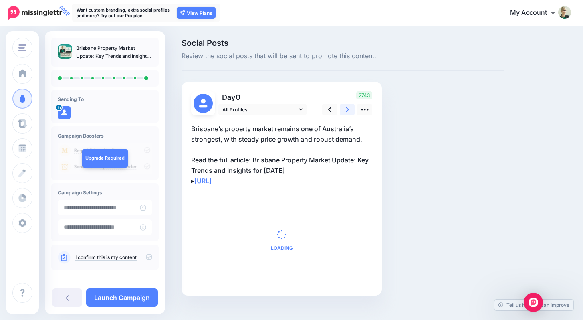
click at [349, 107] on link at bounding box center [347, 110] width 15 height 12
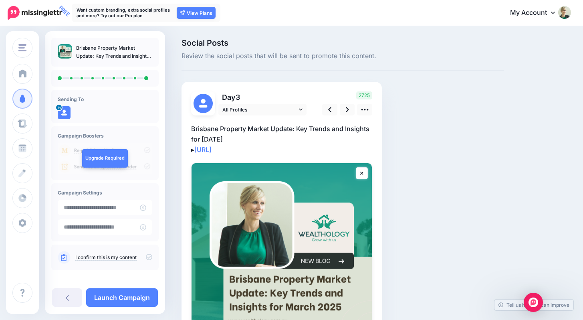
click at [146, 256] on icon at bounding box center [149, 257] width 6 height 6
drag, startPoint x: 141, startPoint y: 300, endPoint x: 99, endPoint y: 269, distance: 51.7
click at [141, 300] on link "Launch Campaign" at bounding box center [122, 297] width 72 height 18
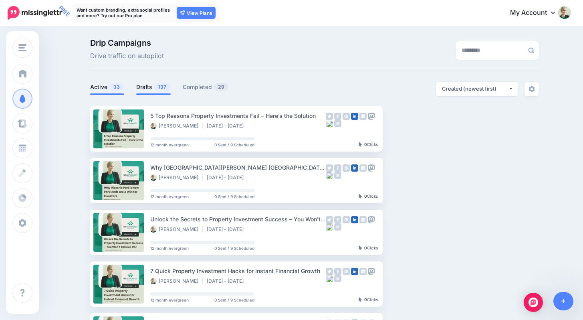
click at [150, 90] on link "Drafts 137" at bounding box center [153, 87] width 34 height 10
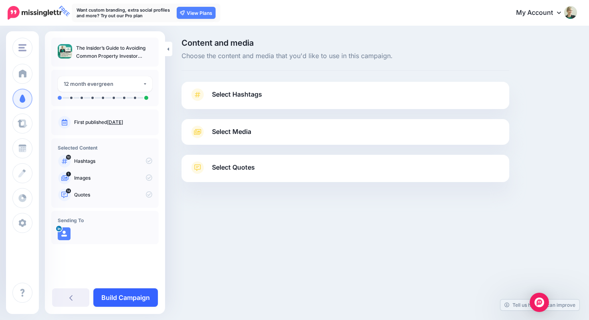
click at [129, 296] on link "Build Campaign" at bounding box center [125, 297] width 64 height 18
click at [133, 293] on link "Build Campaign" at bounding box center [125, 297] width 64 height 18
click at [137, 298] on link "Build Campaign" at bounding box center [125, 297] width 64 height 18
click at [111, 298] on link "Build Campaign" at bounding box center [125, 297] width 64 height 18
click at [140, 295] on link "Build Campaign" at bounding box center [125, 297] width 64 height 18
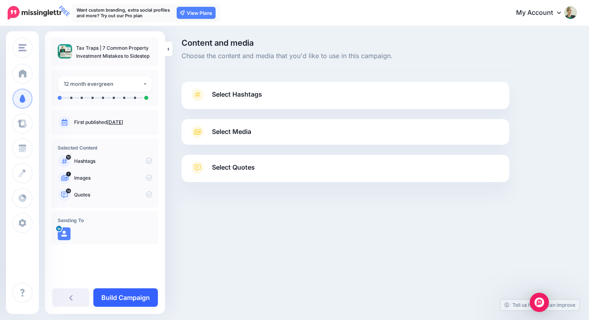
drag, startPoint x: 133, startPoint y: 300, endPoint x: 140, endPoint y: 294, distance: 9.5
click at [133, 300] on link "Build Campaign" at bounding box center [125, 297] width 64 height 18
click at [134, 294] on link "Build Campaign" at bounding box center [125, 297] width 64 height 18
click at [133, 300] on link "Build Campaign" at bounding box center [125, 297] width 64 height 18
click at [130, 296] on link "Build Campaign" at bounding box center [125, 297] width 64 height 18
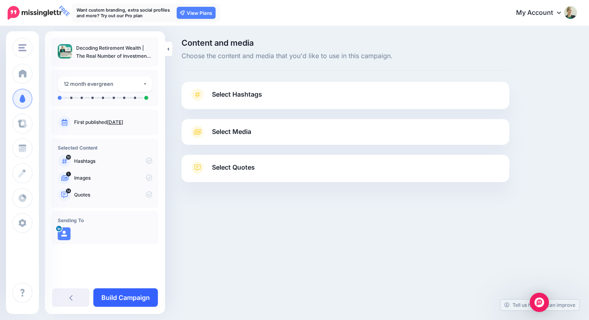
click at [125, 299] on link "Build Campaign" at bounding box center [125, 297] width 64 height 18
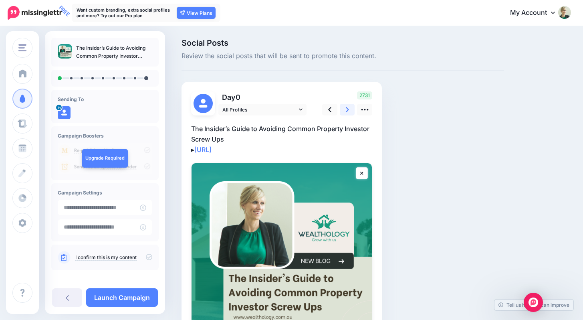
click at [346, 110] on icon at bounding box center [347, 109] width 3 height 8
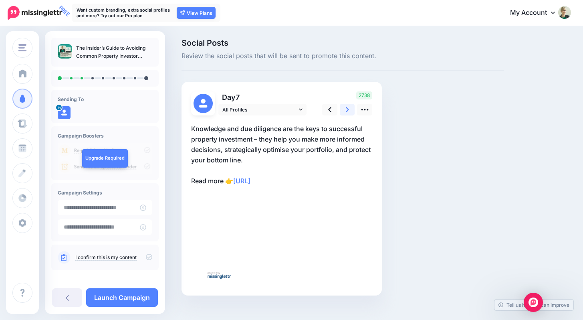
click at [346, 110] on icon at bounding box center [347, 109] width 3 height 8
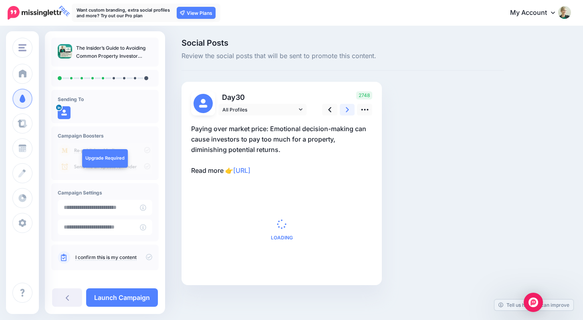
click at [346, 110] on icon at bounding box center [347, 109] width 3 height 8
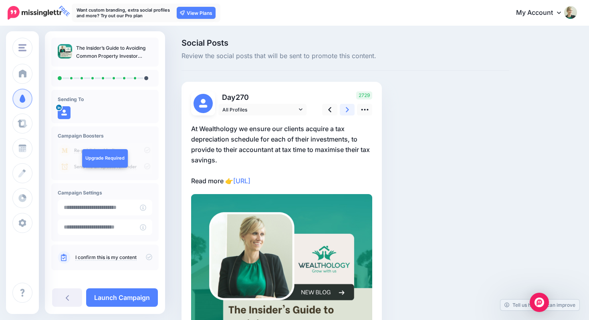
click at [346, 110] on icon at bounding box center [347, 109] width 3 height 8
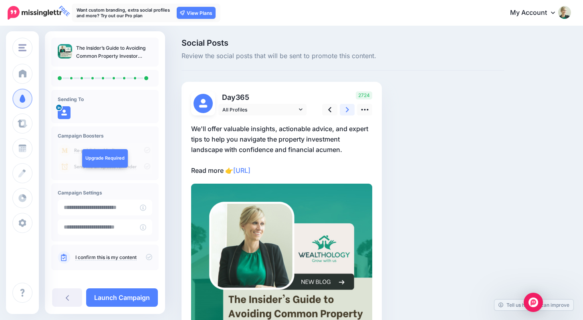
click at [346, 110] on icon at bounding box center [347, 109] width 3 height 8
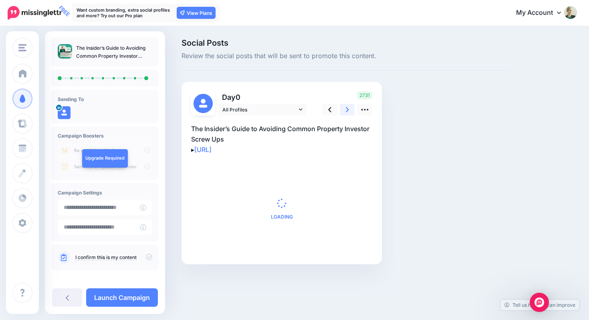
click at [346, 110] on icon at bounding box center [347, 109] width 3 height 8
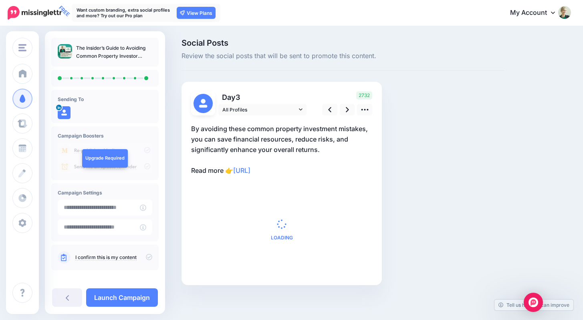
click at [146, 255] on icon at bounding box center [149, 257] width 6 height 6
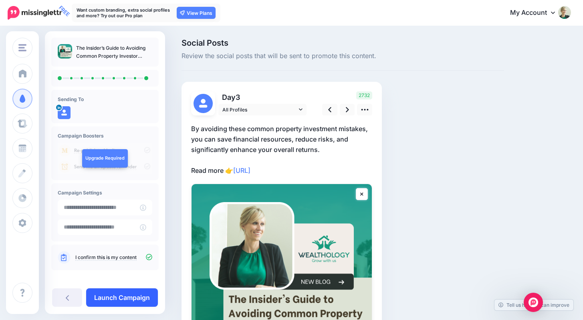
click at [137, 295] on link "Launch Campaign" at bounding box center [122, 297] width 72 height 18
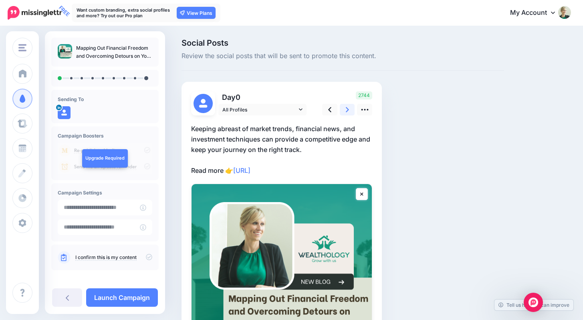
click at [346, 111] on icon at bounding box center [347, 109] width 3 height 8
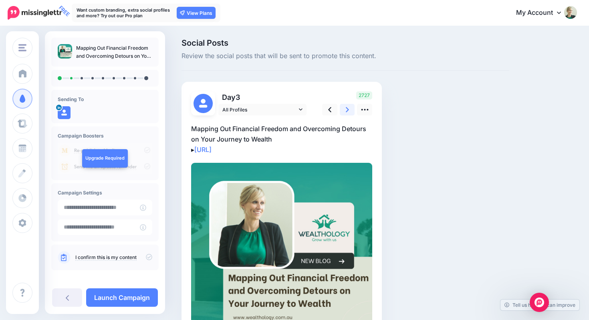
click at [346, 111] on icon at bounding box center [347, 109] width 3 height 8
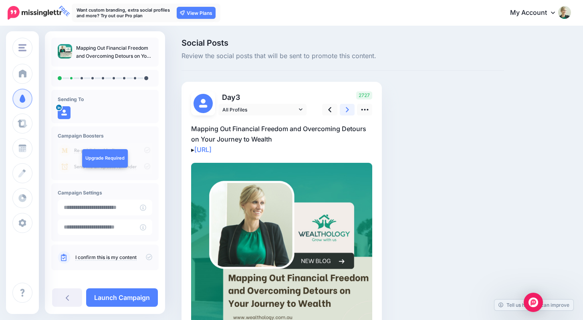
click at [346, 111] on icon at bounding box center [347, 109] width 3 height 8
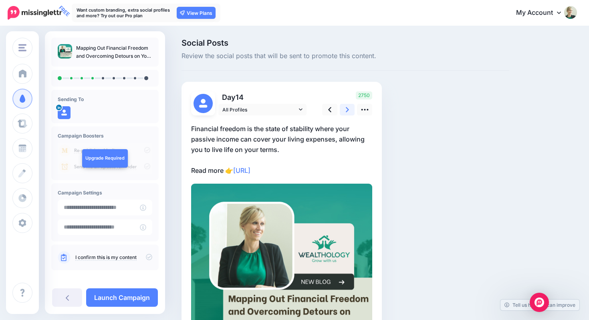
click at [346, 111] on icon at bounding box center [347, 109] width 3 height 8
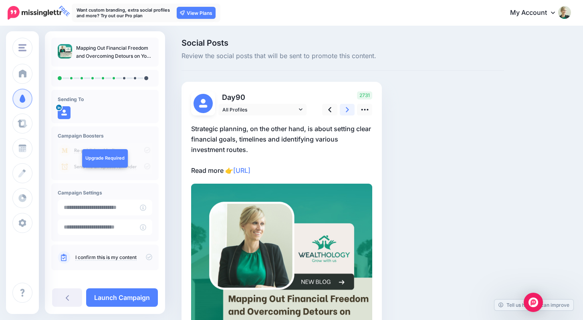
click at [346, 111] on icon at bounding box center [347, 109] width 3 height 8
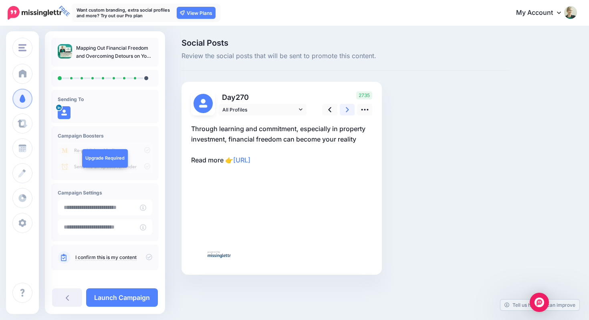
click at [346, 111] on icon at bounding box center [347, 109] width 3 height 8
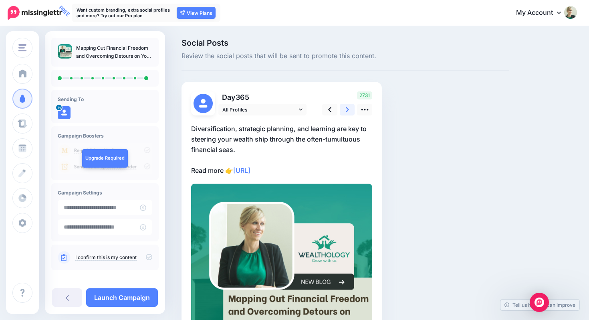
click at [346, 111] on icon at bounding box center [347, 109] width 3 height 8
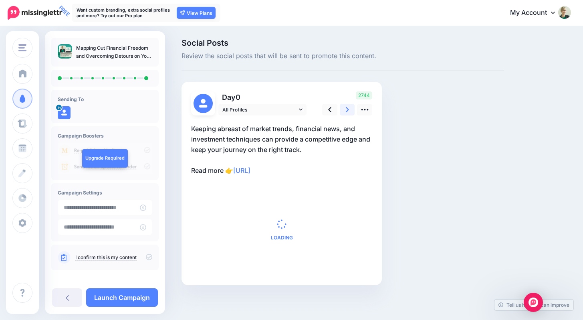
click at [346, 111] on icon at bounding box center [347, 109] width 3 height 8
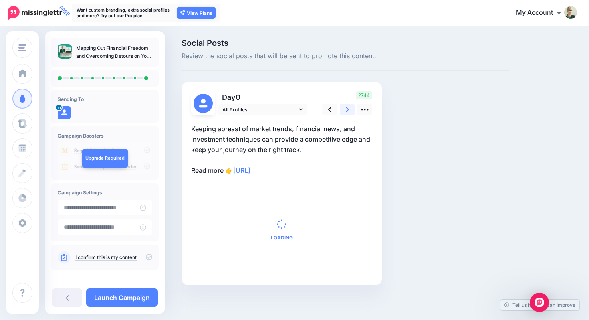
click at [346, 111] on icon at bounding box center [347, 109] width 3 height 8
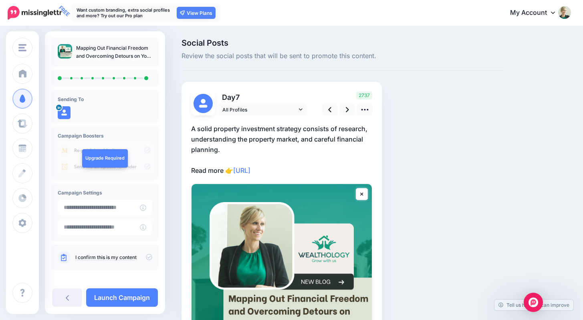
click at [146, 255] on icon at bounding box center [149, 257] width 6 height 6
drag, startPoint x: 140, startPoint y: 299, endPoint x: 146, endPoint y: 278, distance: 22.3
click at [140, 299] on link "Launch Campaign" at bounding box center [122, 297] width 72 height 18
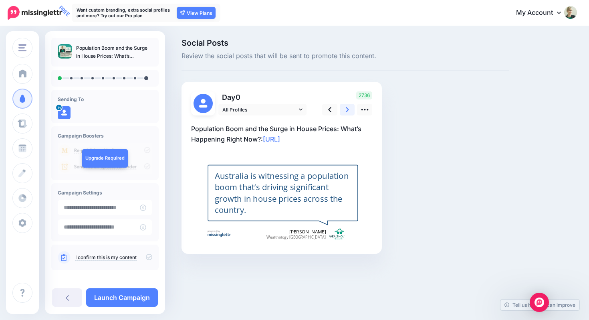
click at [340, 109] on link at bounding box center [347, 110] width 15 height 12
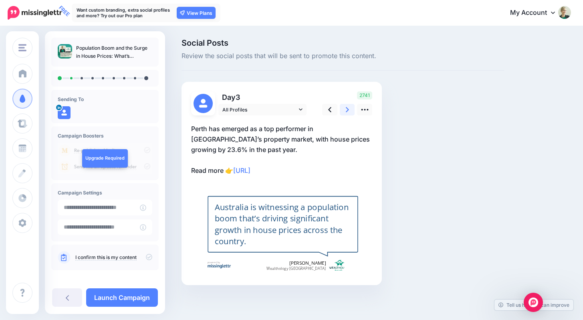
click at [340, 109] on link at bounding box center [347, 110] width 15 height 12
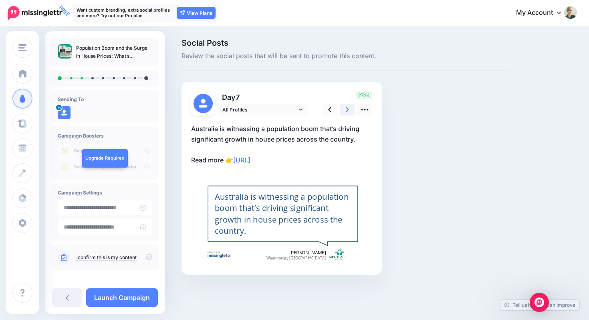
click at [340, 109] on link at bounding box center [347, 110] width 15 height 12
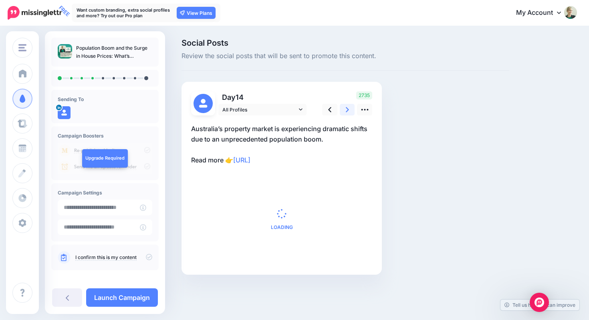
click at [340, 109] on link at bounding box center [347, 110] width 15 height 12
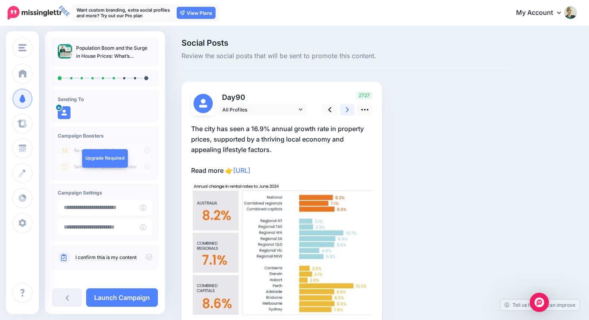
click at [340, 109] on link at bounding box center [347, 110] width 15 height 12
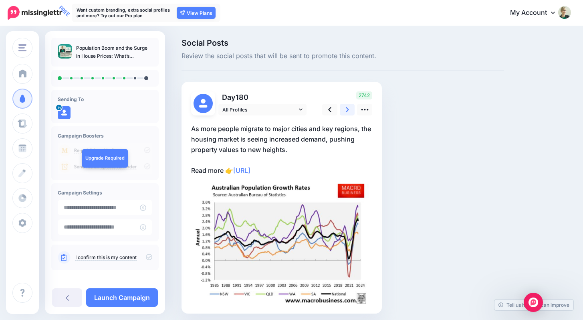
click at [340, 109] on link at bounding box center [347, 110] width 15 height 12
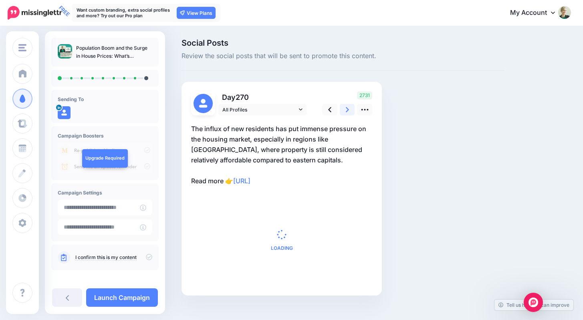
click at [340, 109] on link at bounding box center [347, 110] width 15 height 12
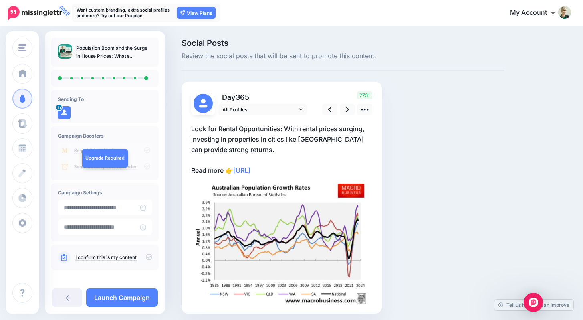
click at [146, 254] on icon at bounding box center [149, 257] width 6 height 6
drag, startPoint x: 137, startPoint y: 297, endPoint x: 159, endPoint y: 260, distance: 43.4
click at [137, 297] on link "Launch Campaign" at bounding box center [122, 297] width 72 height 18
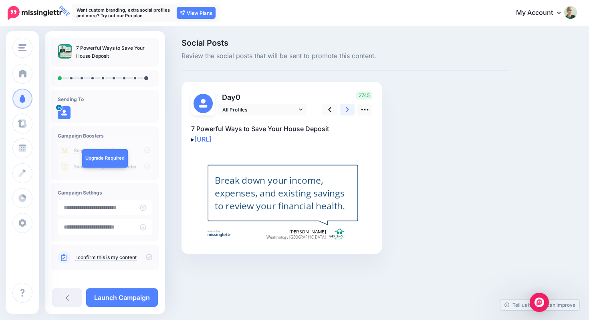
click at [343, 109] on link at bounding box center [347, 110] width 15 height 12
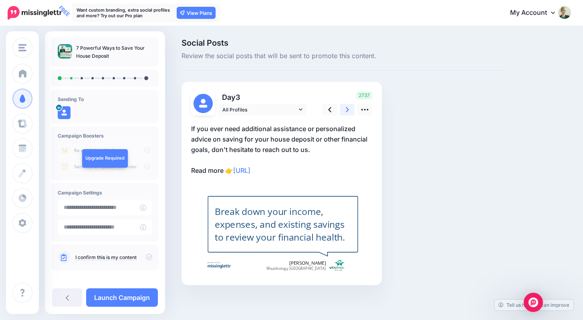
click at [343, 109] on link at bounding box center [347, 110] width 15 height 12
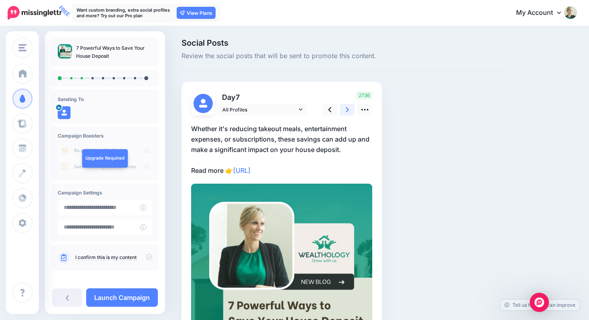
click at [343, 109] on link at bounding box center [347, 110] width 15 height 12
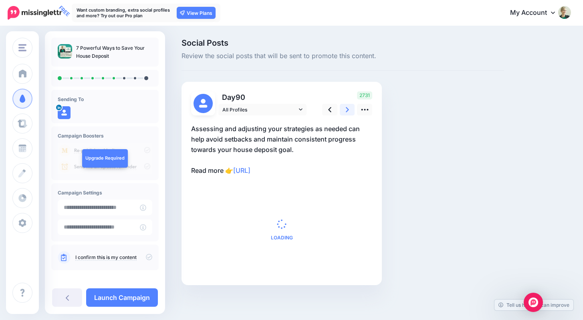
click at [343, 109] on link at bounding box center [347, 110] width 15 height 12
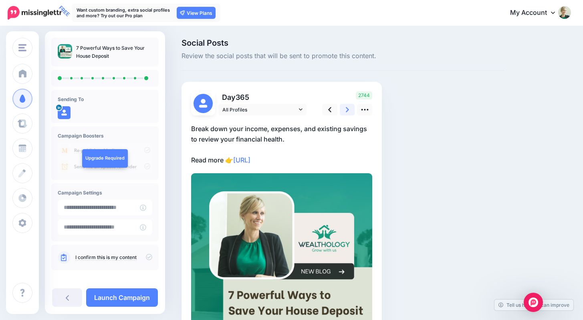
drag, startPoint x: 340, startPoint y: 108, endPoint x: 318, endPoint y: 120, distance: 25.4
click at [340, 108] on link at bounding box center [347, 110] width 15 height 12
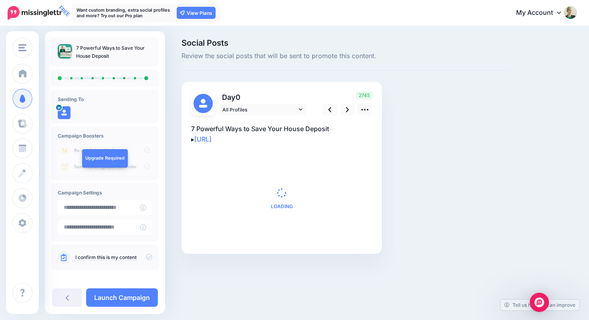
drag, startPoint x: 143, startPoint y: 254, endPoint x: 140, endPoint y: 260, distance: 6.3
click at [146, 254] on icon at bounding box center [149, 257] width 6 height 6
click at [139, 297] on link "Launch Campaign" at bounding box center [122, 297] width 72 height 18
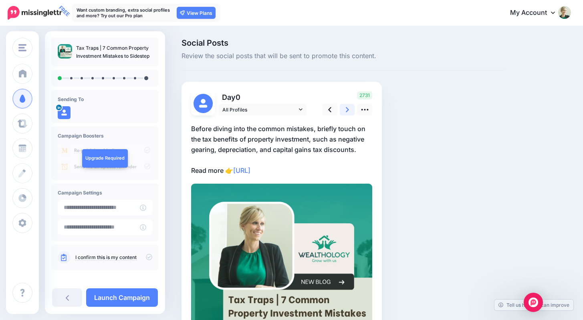
click at [340, 106] on link at bounding box center [347, 110] width 15 height 12
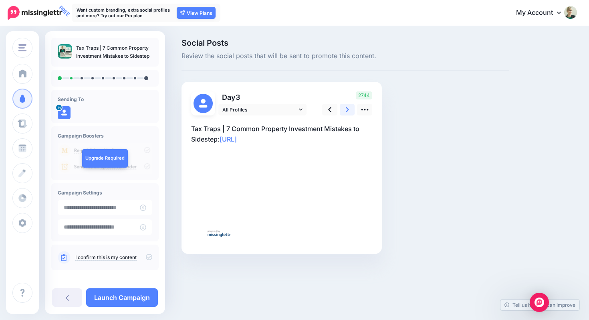
click at [340, 106] on link at bounding box center [347, 110] width 15 height 12
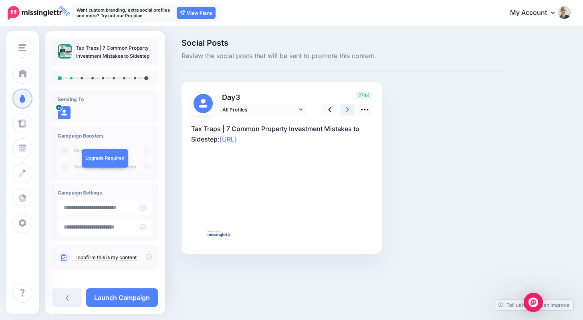
click at [340, 106] on link at bounding box center [347, 110] width 15 height 12
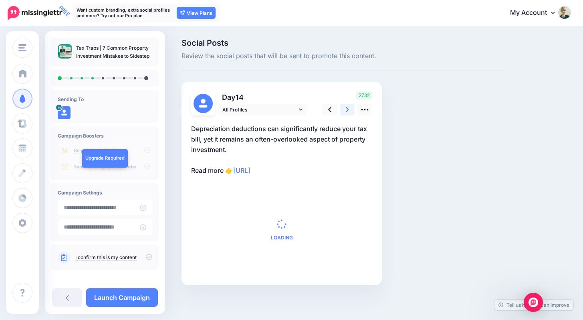
click at [340, 106] on link at bounding box center [347, 110] width 15 height 12
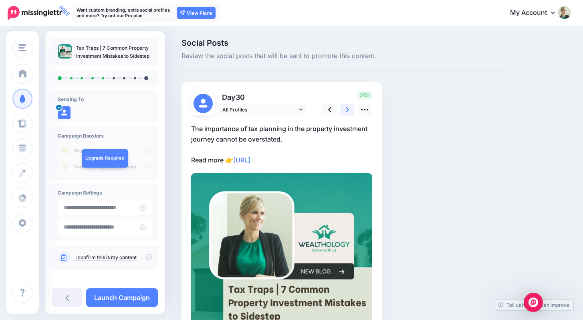
click at [340, 106] on link at bounding box center [347, 110] width 15 height 12
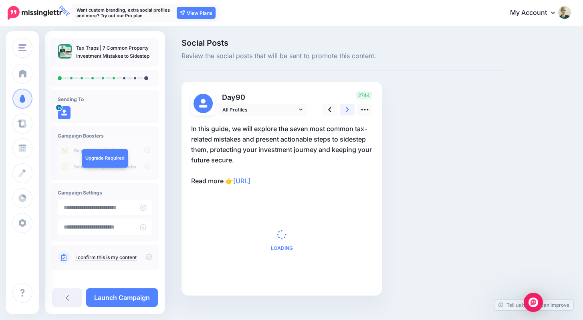
click at [340, 106] on link at bounding box center [347, 110] width 15 height 12
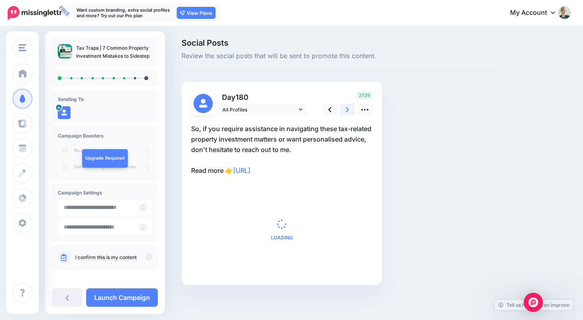
click at [340, 106] on link at bounding box center [347, 110] width 15 height 12
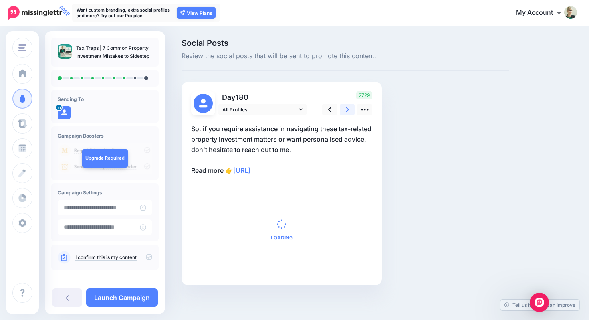
click at [340, 106] on link at bounding box center [347, 110] width 15 height 12
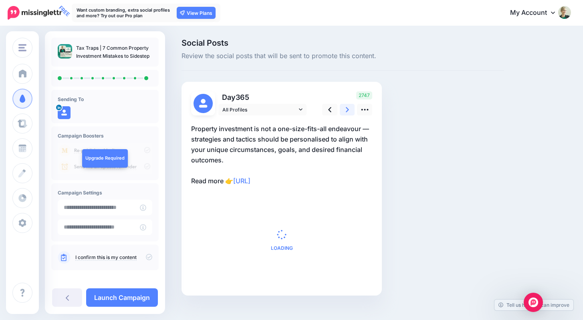
click at [340, 106] on link at bounding box center [347, 110] width 15 height 12
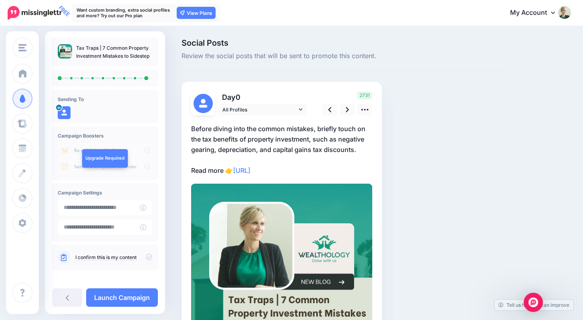
click at [146, 258] on icon at bounding box center [149, 257] width 6 height 6
click at [145, 292] on link "Launch Campaign" at bounding box center [122, 297] width 72 height 18
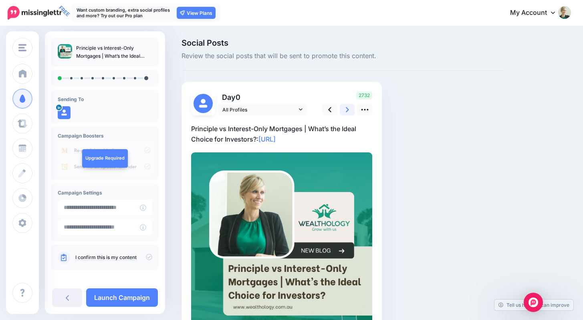
click at [344, 110] on link at bounding box center [347, 110] width 15 height 12
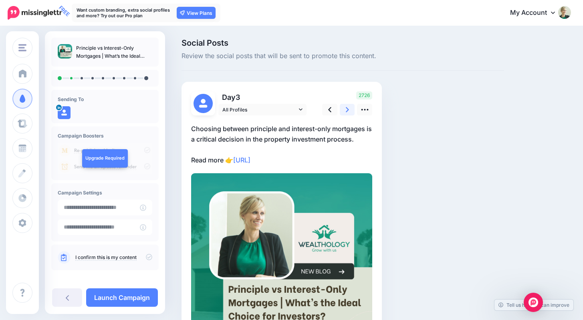
click at [344, 110] on link at bounding box center [347, 110] width 15 height 12
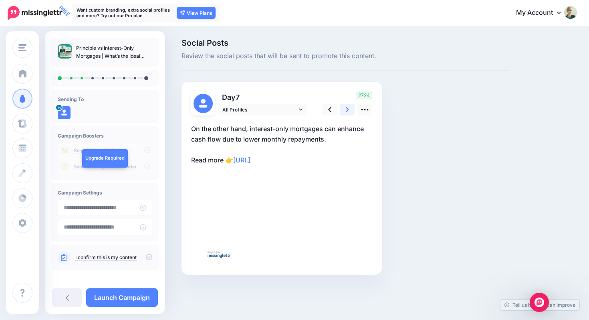
click at [344, 110] on link at bounding box center [347, 110] width 15 height 12
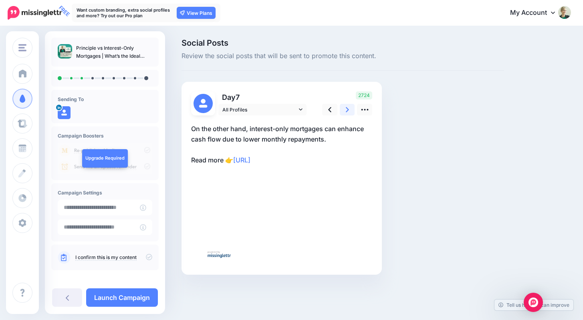
click at [344, 110] on link at bounding box center [347, 110] width 15 height 12
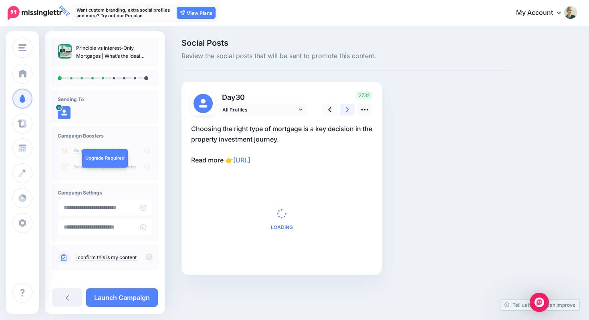
click at [344, 110] on link at bounding box center [347, 110] width 15 height 12
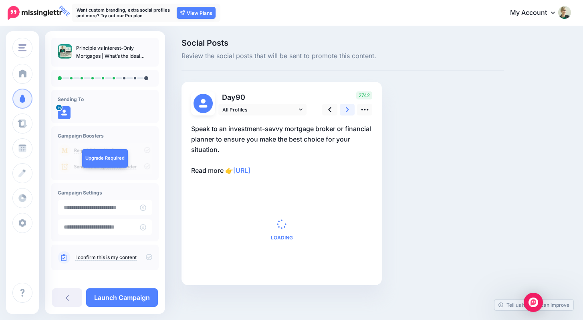
click at [344, 110] on link at bounding box center [347, 110] width 15 height 12
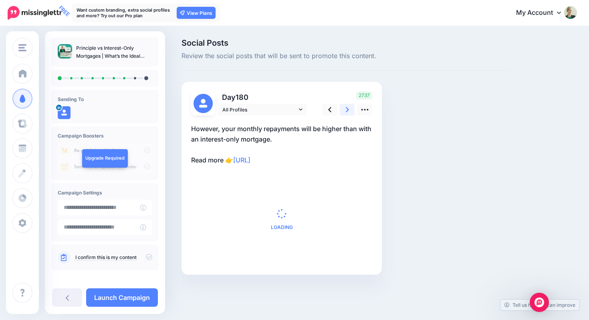
click at [344, 110] on link at bounding box center [347, 110] width 15 height 12
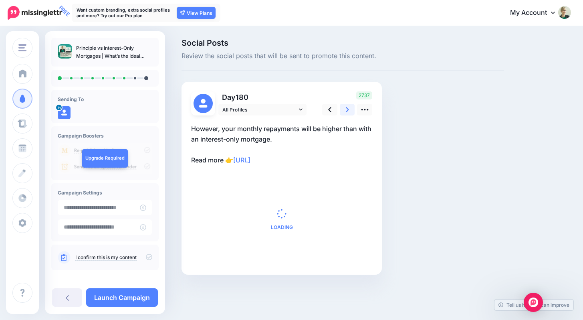
click at [344, 110] on link at bounding box center [347, 110] width 15 height 12
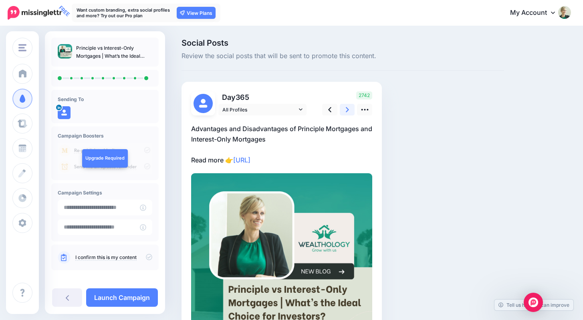
click at [344, 110] on link at bounding box center [347, 110] width 15 height 12
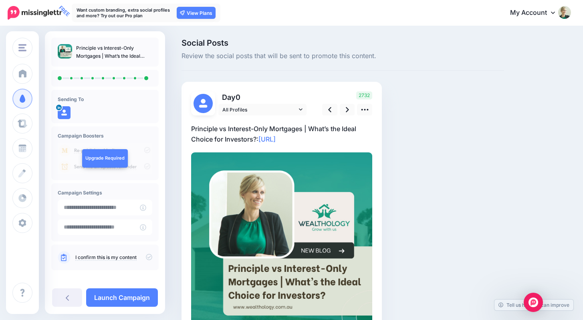
click at [146, 255] on icon at bounding box center [149, 257] width 6 height 6
click at [143, 298] on link "Launch Campaign" at bounding box center [122, 297] width 72 height 18
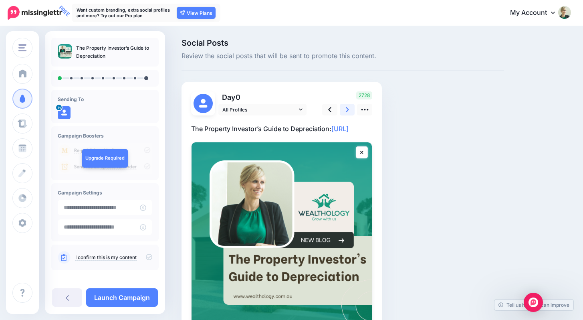
click at [349, 104] on link at bounding box center [347, 110] width 15 height 12
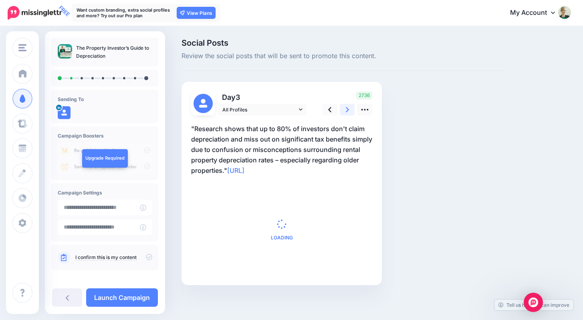
click at [349, 104] on link at bounding box center [347, 110] width 15 height 12
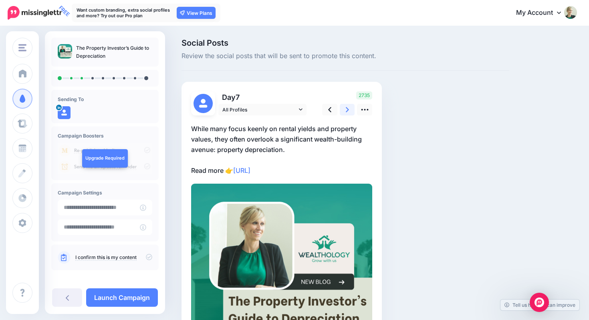
click at [349, 104] on link at bounding box center [347, 110] width 15 height 12
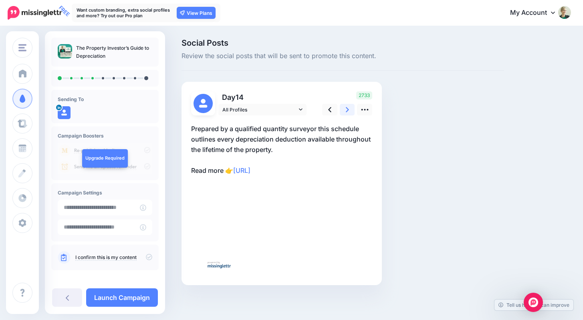
click at [349, 104] on link at bounding box center [347, 110] width 15 height 12
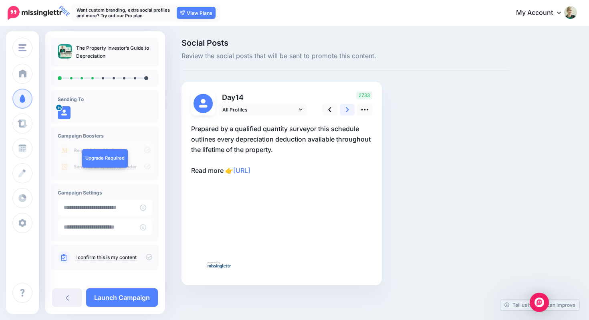
click at [349, 104] on link at bounding box center [347, 110] width 15 height 12
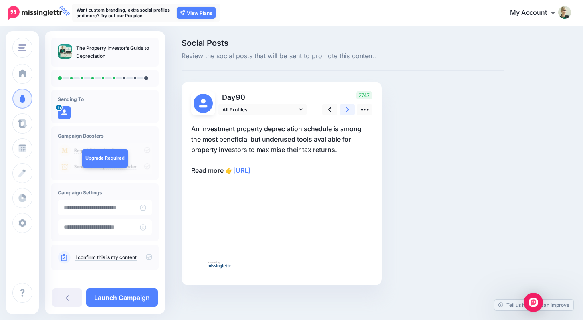
click at [349, 104] on link at bounding box center [347, 110] width 15 height 12
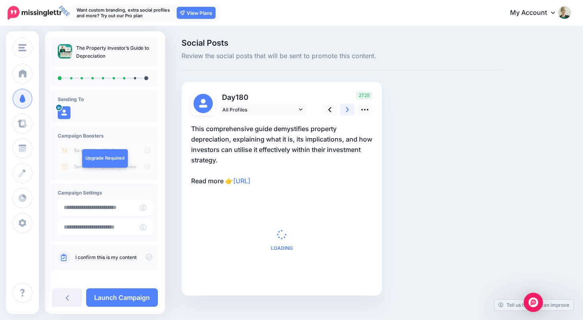
click at [349, 104] on link at bounding box center [347, 110] width 15 height 12
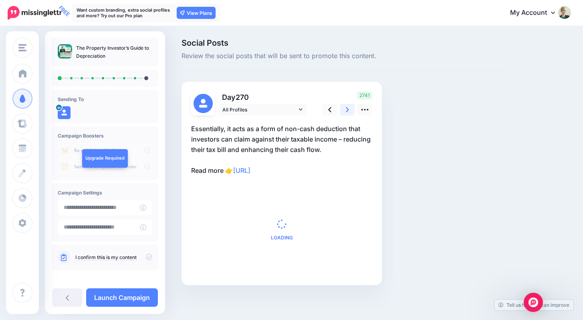
click at [349, 104] on link at bounding box center [347, 110] width 15 height 12
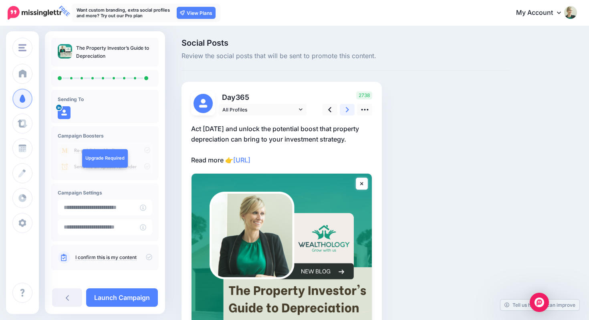
click at [349, 104] on link at bounding box center [347, 110] width 15 height 12
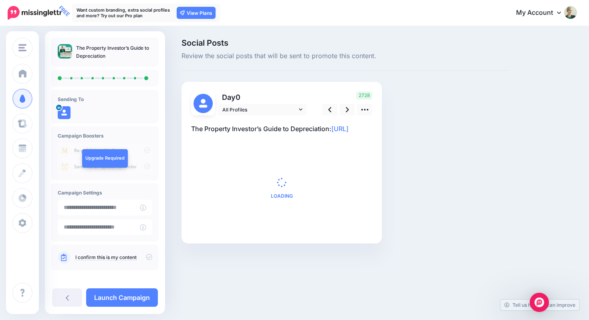
click at [146, 256] on icon at bounding box center [149, 257] width 6 height 6
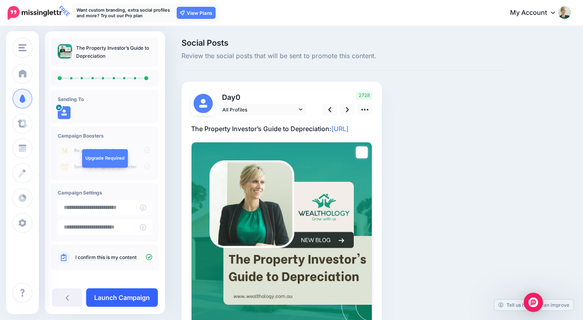
click at [137, 298] on link "Launch Campaign" at bounding box center [122, 297] width 72 height 18
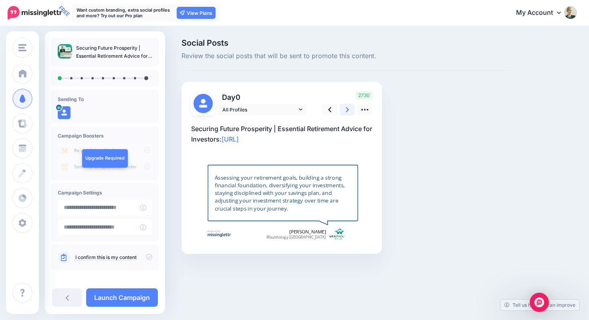
click at [348, 110] on icon at bounding box center [347, 109] width 3 height 5
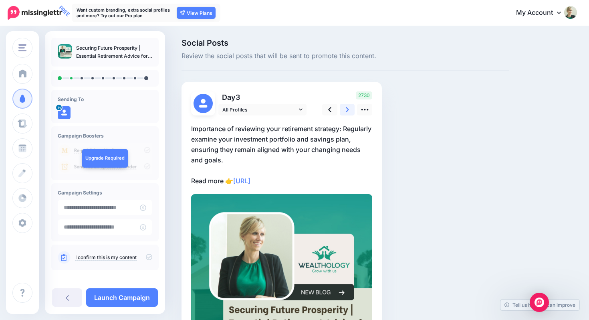
click at [347, 110] on icon at bounding box center [347, 109] width 3 height 5
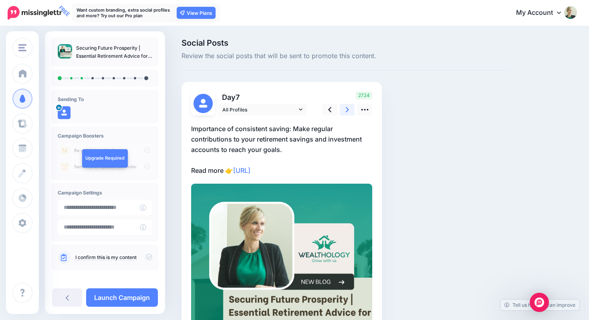
click at [347, 110] on icon at bounding box center [347, 109] width 3 height 5
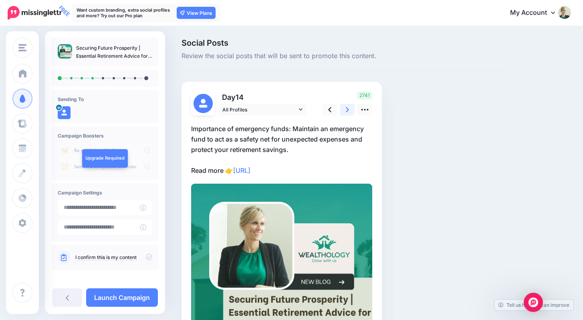
click at [347, 110] on icon at bounding box center [347, 109] width 3 height 5
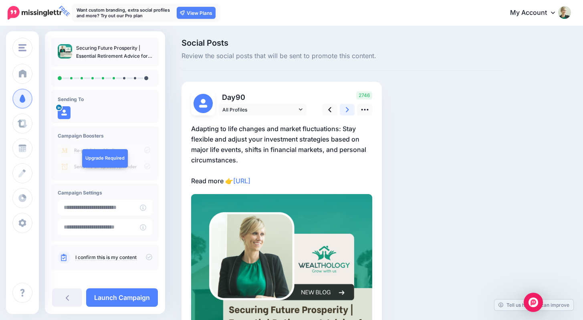
click at [347, 110] on icon at bounding box center [347, 109] width 3 height 5
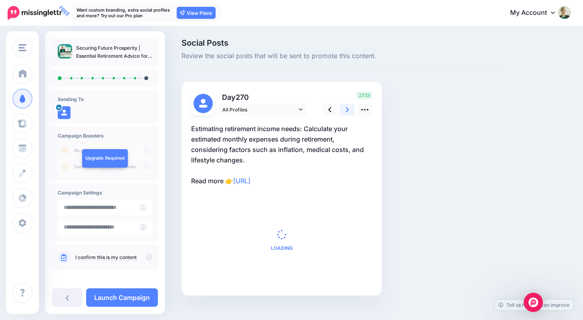
click at [347, 110] on icon at bounding box center [347, 109] width 3 height 5
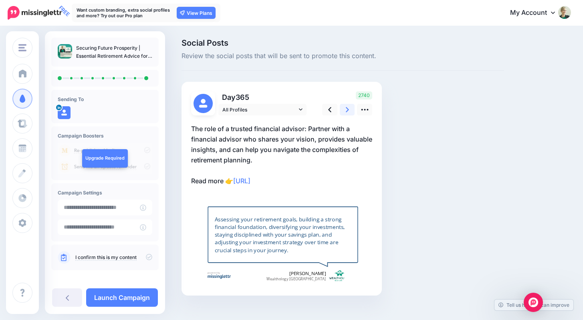
click at [347, 110] on icon at bounding box center [347, 109] width 3 height 5
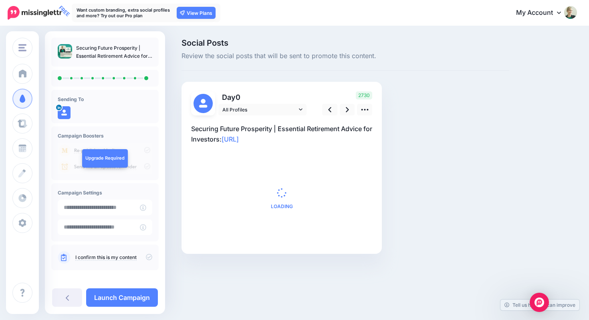
drag, startPoint x: 143, startPoint y: 255, endPoint x: 143, endPoint y: 281, distance: 26.0
click at [146, 256] on icon at bounding box center [149, 257] width 6 height 6
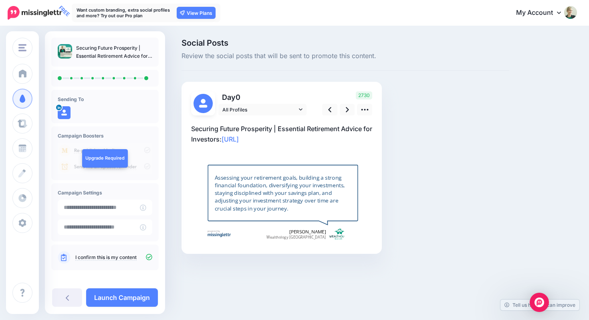
drag, startPoint x: 144, startPoint y: 298, endPoint x: 163, endPoint y: 272, distance: 32.5
click at [144, 298] on link "Launch Campaign" at bounding box center [122, 297] width 72 height 18
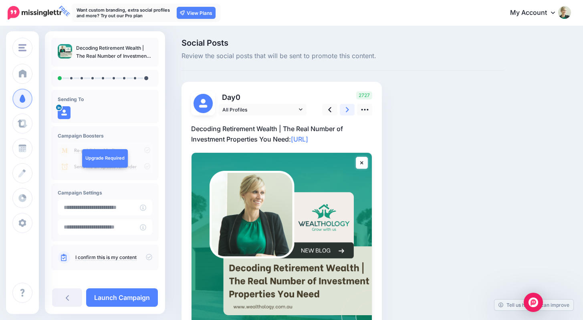
click at [347, 107] on icon at bounding box center [347, 109] width 3 height 8
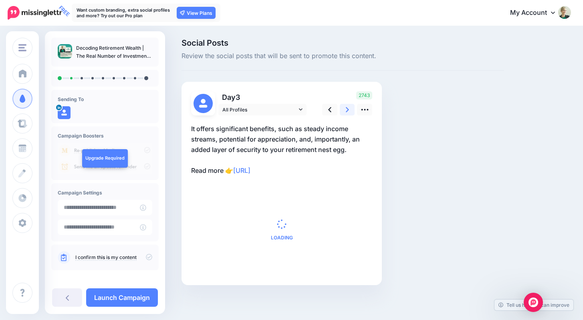
click at [347, 107] on icon at bounding box center [347, 109] width 3 height 8
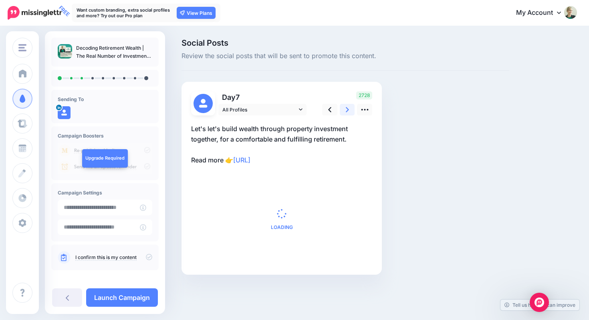
click at [347, 107] on icon at bounding box center [347, 109] width 3 height 8
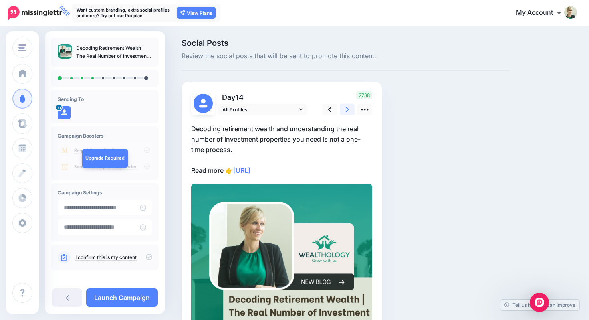
click at [347, 107] on icon at bounding box center [347, 109] width 3 height 8
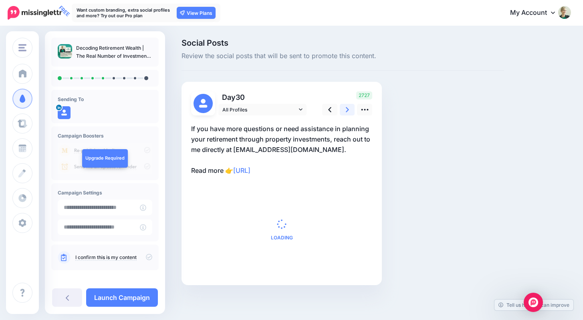
click at [347, 107] on icon at bounding box center [347, 109] width 3 height 8
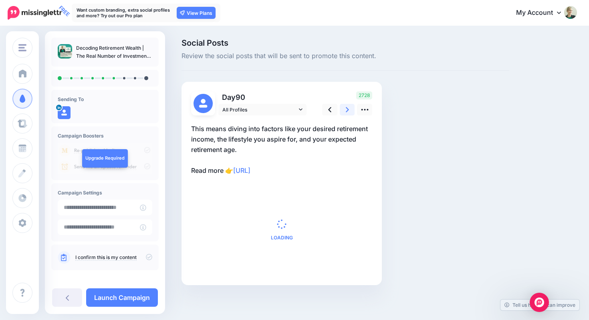
click at [347, 107] on icon at bounding box center [347, 109] width 3 height 8
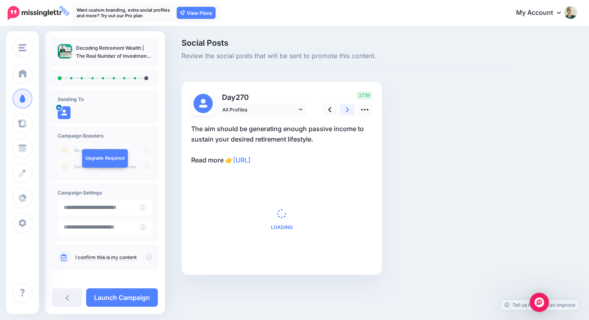
click at [347, 107] on icon at bounding box center [347, 109] width 3 height 8
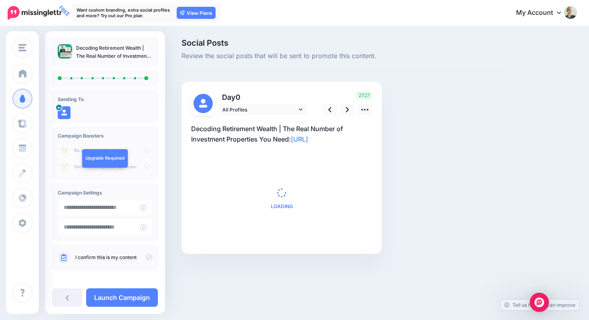
click at [146, 254] on icon at bounding box center [149, 257] width 6 height 6
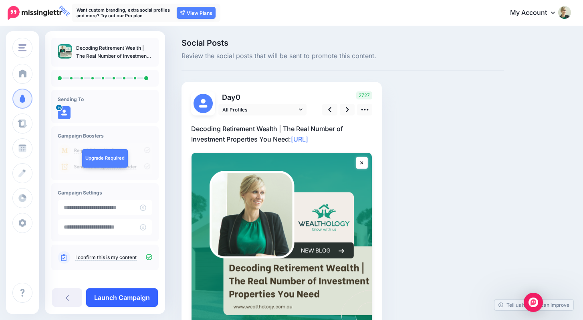
drag, startPoint x: 141, startPoint y: 294, endPoint x: 135, endPoint y: 293, distance: 5.7
click at [141, 294] on link "Launch Campaign" at bounding box center [122, 297] width 72 height 18
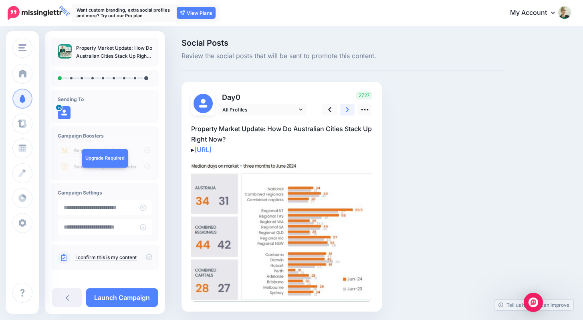
click at [347, 106] on icon at bounding box center [347, 109] width 3 height 8
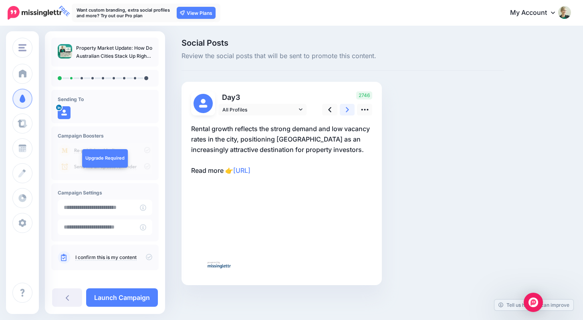
click at [347, 106] on icon at bounding box center [347, 109] width 3 height 8
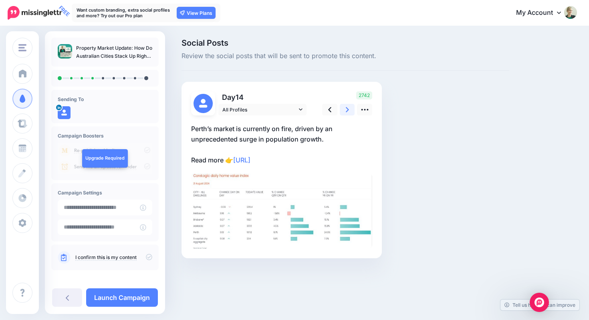
click at [347, 106] on icon at bounding box center [347, 109] width 3 height 8
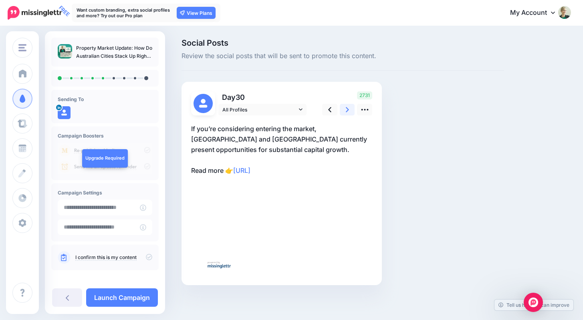
click at [347, 106] on icon at bounding box center [347, 109] width 3 height 8
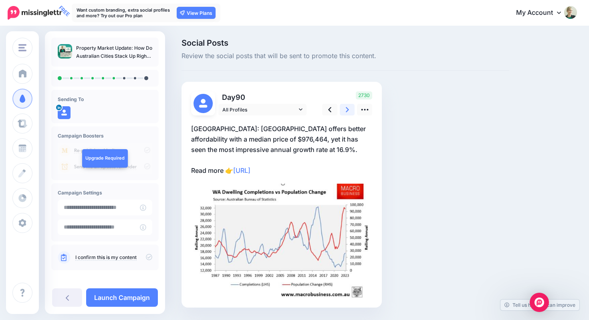
click at [347, 106] on icon at bounding box center [347, 109] width 3 height 8
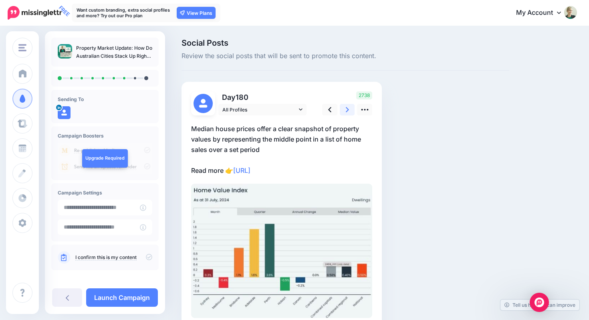
click at [347, 106] on icon at bounding box center [347, 109] width 3 height 8
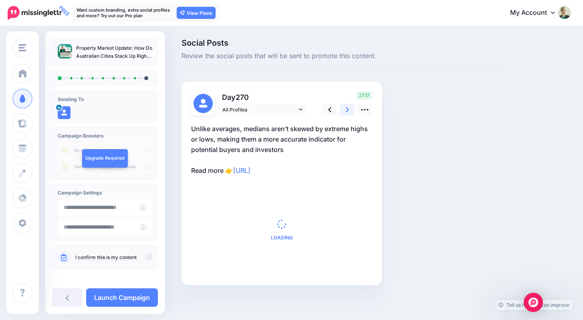
click at [347, 106] on icon at bounding box center [347, 109] width 3 height 8
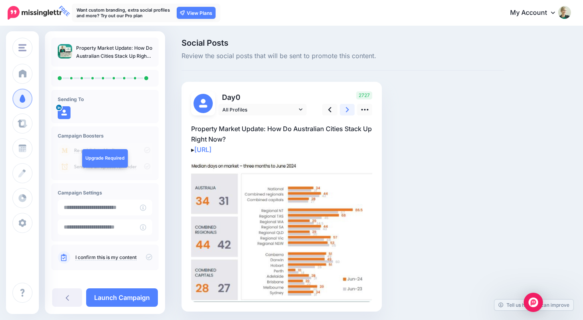
click at [347, 106] on icon at bounding box center [347, 109] width 3 height 8
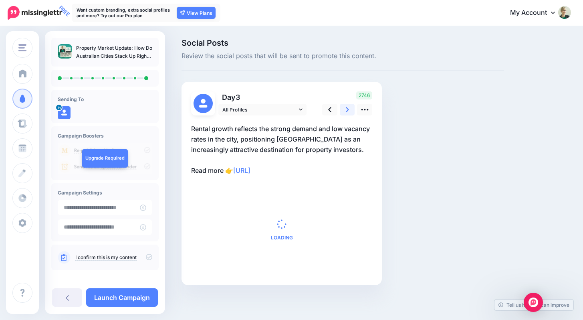
click at [347, 106] on icon at bounding box center [347, 109] width 3 height 8
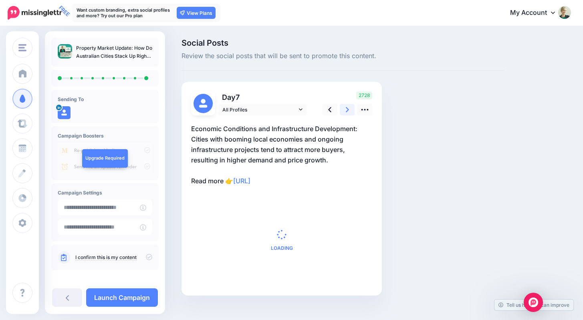
click at [347, 106] on icon at bounding box center [347, 109] width 3 height 8
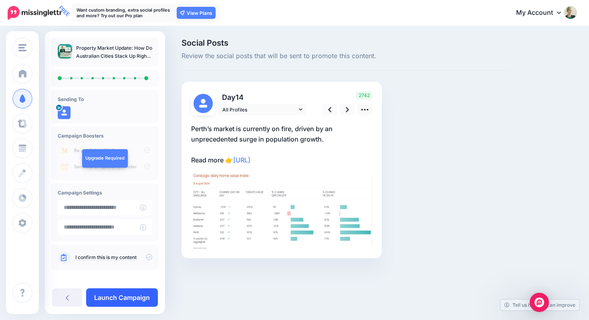
click at [137, 296] on link "Launch Campaign" at bounding box center [122, 297] width 72 height 18
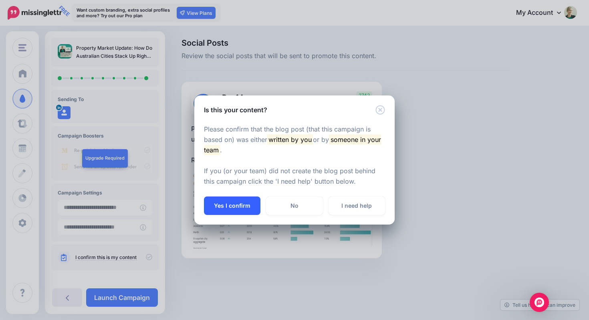
click at [238, 208] on button "Yes I confirm" at bounding box center [232, 205] width 56 height 18
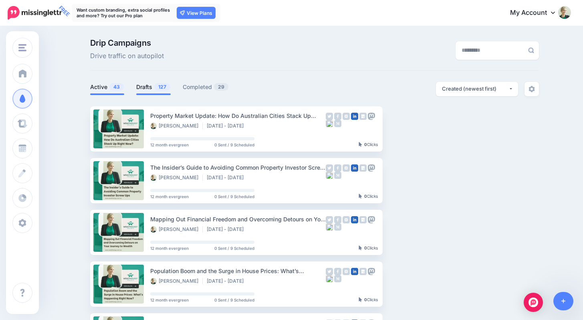
click at [155, 87] on link "Drafts 127" at bounding box center [153, 87] width 34 height 10
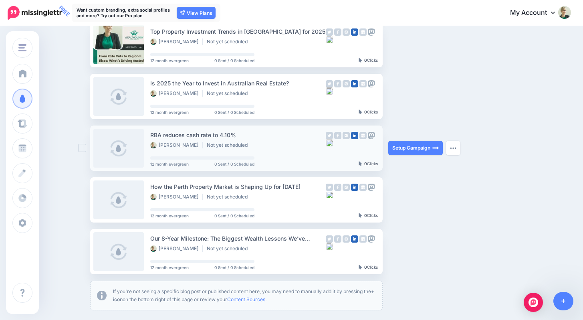
scroll to position [389, 0]
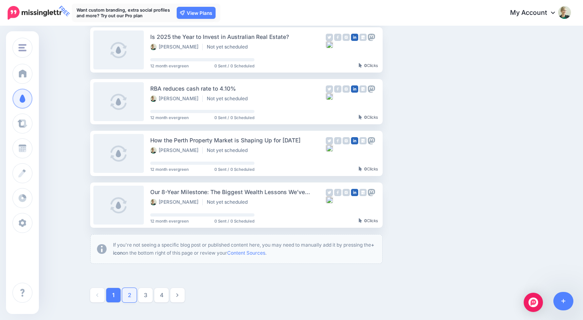
click at [135, 295] on link "2" at bounding box center [129, 295] width 14 height 14
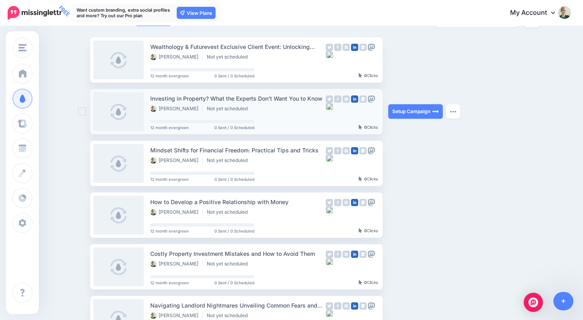
click at [84, 110] on ins at bounding box center [82, 111] width 8 height 8
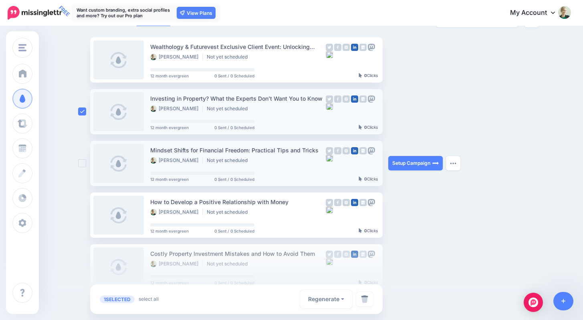
click at [85, 162] on ins at bounding box center [82, 163] width 8 height 8
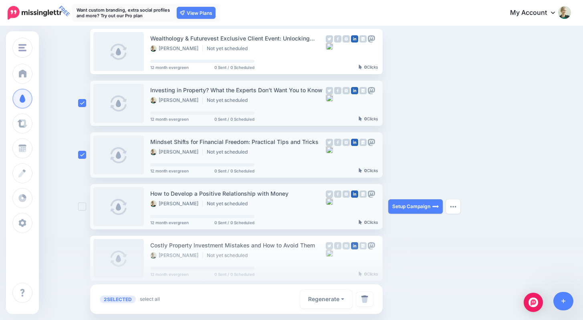
scroll to position [118, 0]
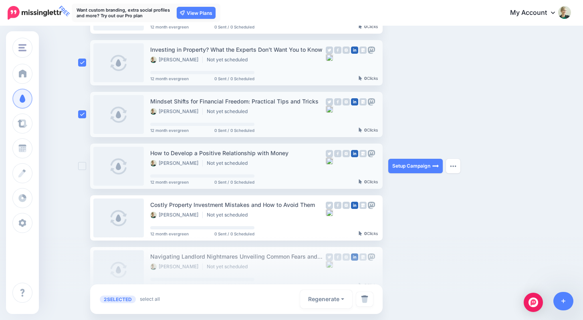
drag, startPoint x: 83, startPoint y: 165, endPoint x: 87, endPoint y: 175, distance: 10.4
click at [83, 165] on ins at bounding box center [82, 166] width 8 height 8
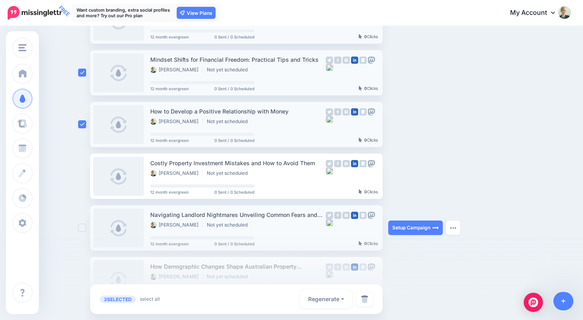
scroll to position [202, 0]
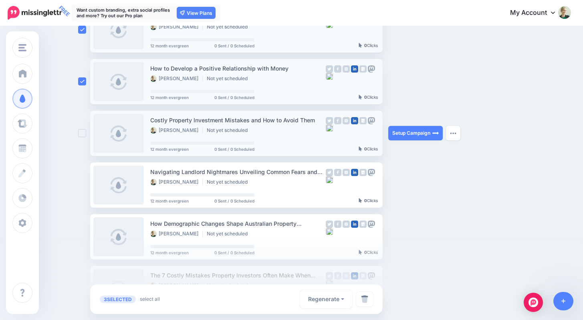
click at [84, 132] on ins at bounding box center [82, 133] width 8 height 8
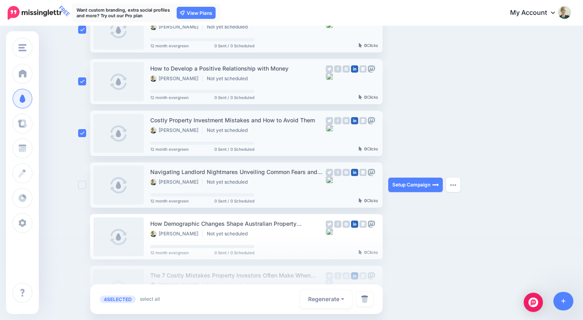
click at [85, 184] on ins at bounding box center [82, 185] width 8 height 8
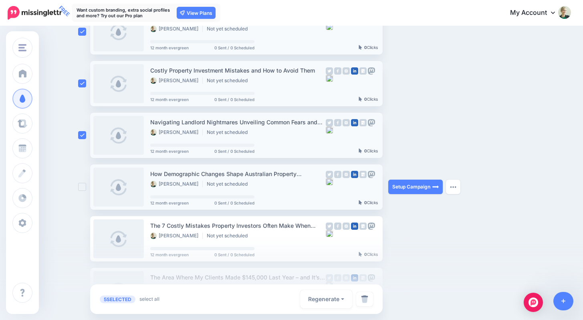
scroll to position [258, 0]
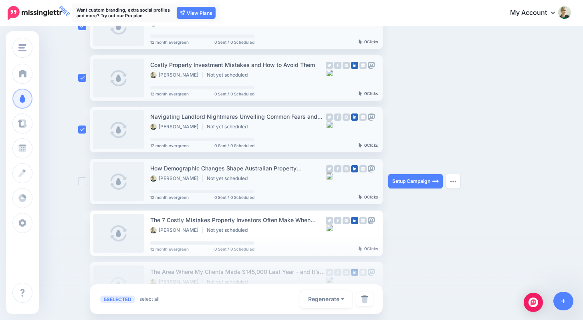
click at [86, 182] on ins at bounding box center [82, 181] width 8 height 8
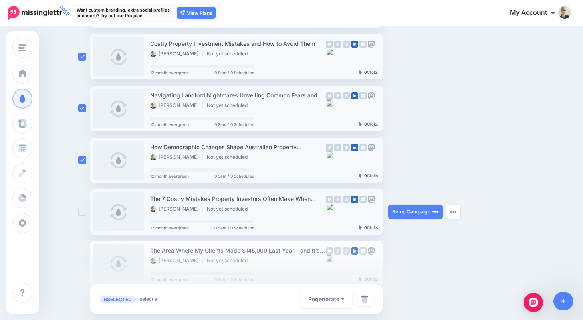
scroll to position [323, 0]
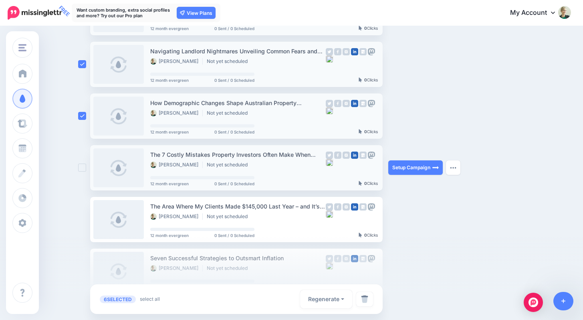
click at [86, 169] on ins at bounding box center [82, 167] width 8 height 8
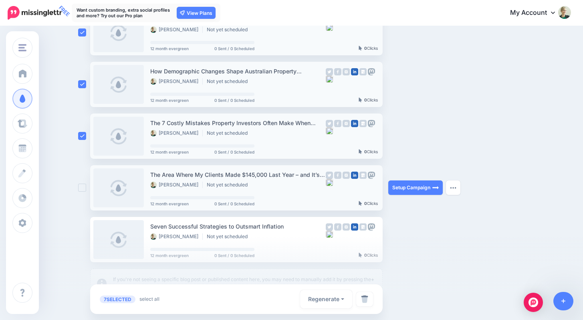
scroll to position [357, 0]
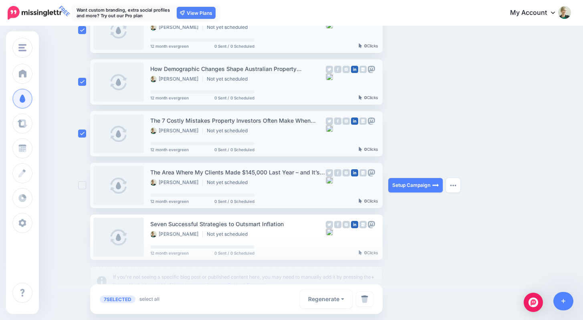
click at [84, 183] on ins at bounding box center [82, 185] width 8 height 8
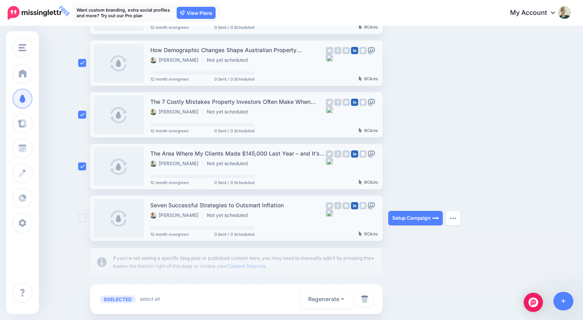
scroll to position [452, 0]
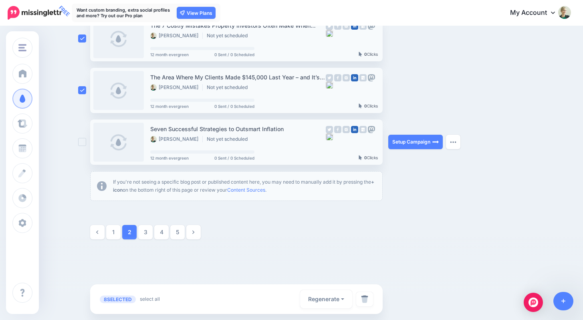
click at [86, 141] on ins at bounding box center [82, 142] width 8 height 8
click at [350, 300] on button "Regenerate" at bounding box center [326, 299] width 52 height 18
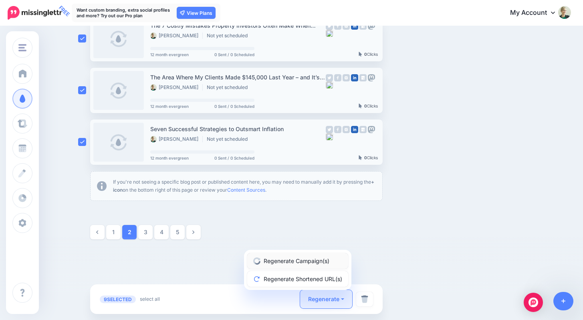
drag, startPoint x: 330, startPoint y: 260, endPoint x: 241, endPoint y: 238, distance: 91.2
click at [329, 260] on link "Regenerate Campaign(s)" at bounding box center [297, 261] width 101 height 16
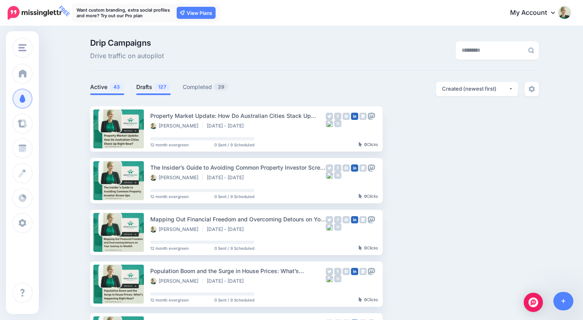
click at [164, 87] on span "127" at bounding box center [162, 87] width 16 height 8
click at [114, 85] on span "43" at bounding box center [116, 87] width 14 height 8
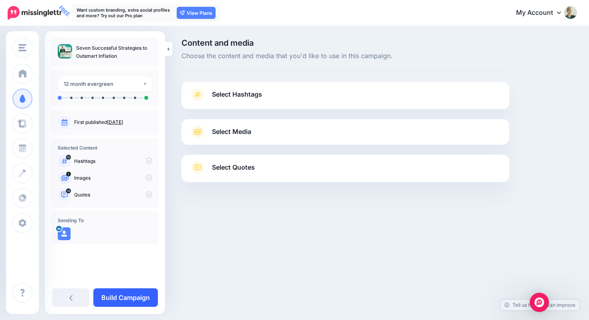
click at [138, 298] on link "Build Campaign" at bounding box center [125, 297] width 64 height 18
click at [135, 298] on link "Build Campaign" at bounding box center [125, 297] width 64 height 18
click at [136, 296] on link "Build Campaign" at bounding box center [125, 297] width 64 height 18
click at [122, 301] on link "Build Campaign" at bounding box center [125, 297] width 64 height 18
click at [141, 294] on link "Build Campaign" at bounding box center [125, 297] width 64 height 18
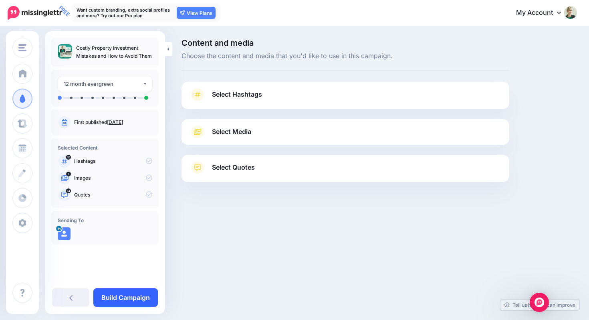
drag, startPoint x: 141, startPoint y: 298, endPoint x: 146, endPoint y: 294, distance: 6.5
click at [141, 298] on link "Build Campaign" at bounding box center [125, 297] width 64 height 18
drag, startPoint x: 123, startPoint y: 295, endPoint x: 134, endPoint y: 290, distance: 11.7
click at [123, 295] on link "Build Campaign" at bounding box center [125, 297] width 64 height 18
click at [133, 298] on link "Build Campaign" at bounding box center [125, 297] width 64 height 18
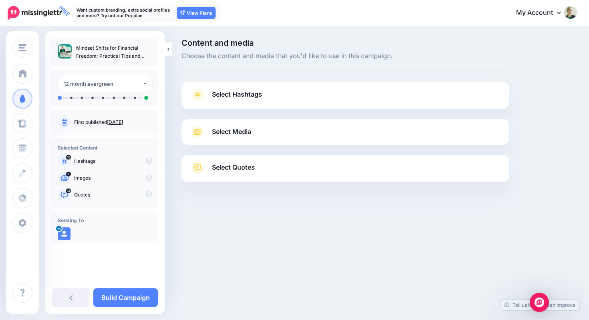
drag, startPoint x: 133, startPoint y: 299, endPoint x: 159, endPoint y: 249, distance: 56.4
click at [133, 299] on link "Build Campaign" at bounding box center [125, 297] width 64 height 18
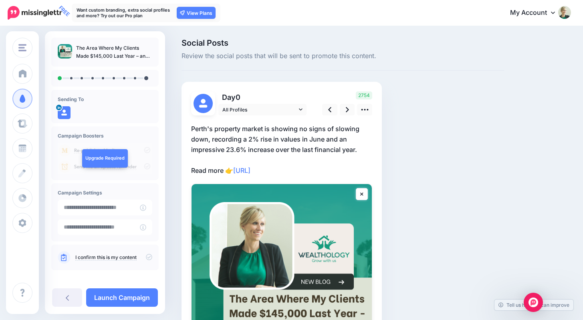
click at [146, 255] on icon at bounding box center [149, 257] width 6 height 6
click at [344, 109] on link at bounding box center [347, 110] width 15 height 12
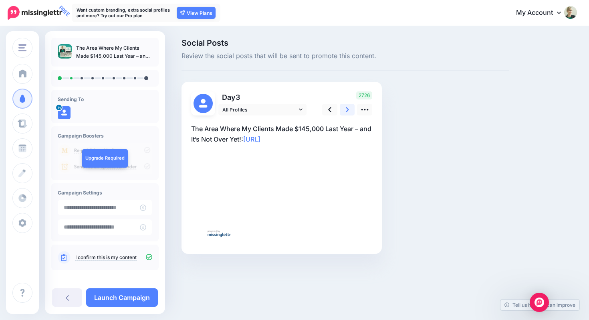
click at [346, 108] on icon at bounding box center [347, 109] width 3 height 8
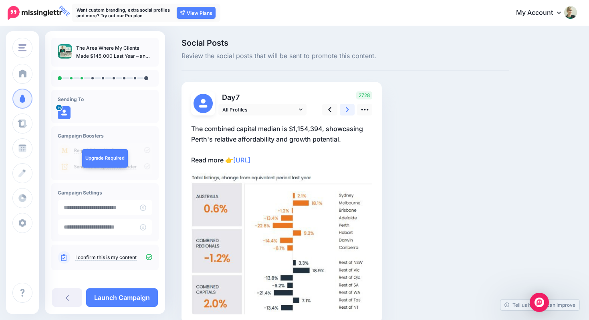
click at [346, 108] on icon at bounding box center [347, 109] width 3 height 8
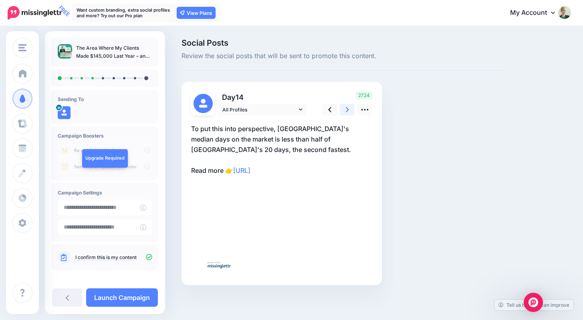
click at [346, 108] on icon at bounding box center [347, 109] width 3 height 8
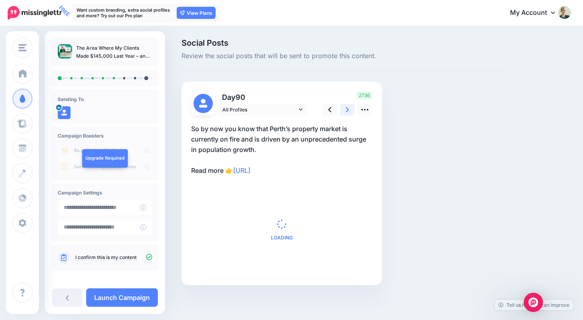
click at [346, 109] on icon at bounding box center [347, 109] width 3 height 8
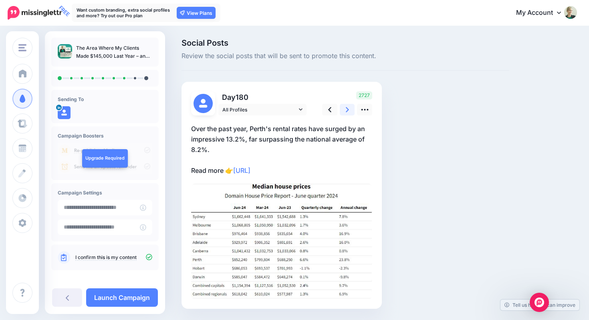
click at [346, 109] on icon at bounding box center [347, 109] width 3 height 8
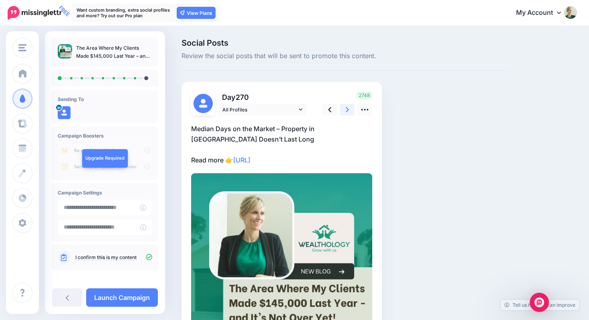
click at [346, 109] on icon at bounding box center [347, 109] width 3 height 8
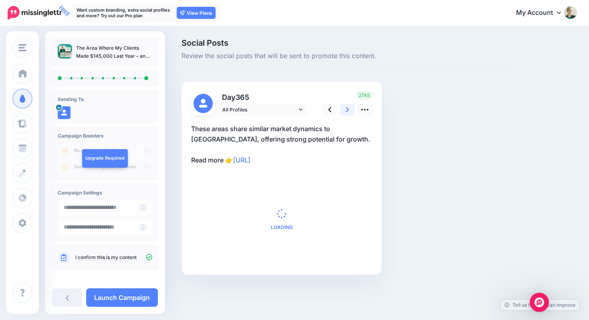
click at [346, 109] on icon at bounding box center [347, 109] width 3 height 8
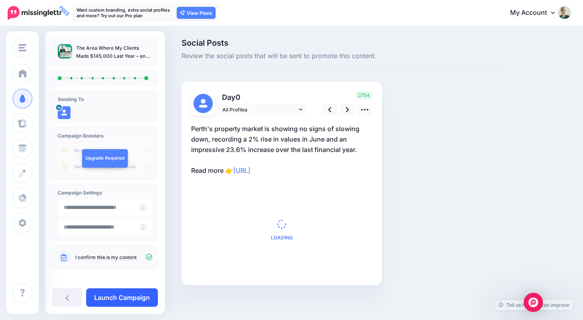
click at [141, 296] on link "Launch Campaign" at bounding box center [122, 297] width 72 height 18
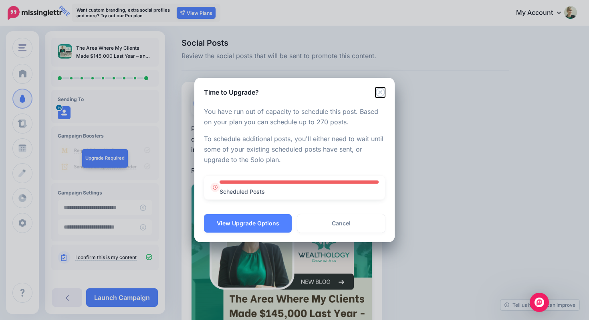
click at [380, 93] on icon "Close" at bounding box center [380, 92] width 10 height 10
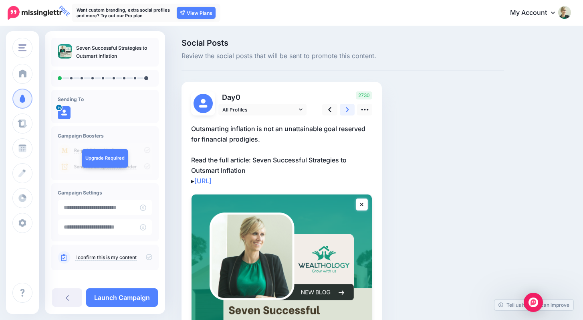
click at [352, 105] on link at bounding box center [347, 110] width 15 height 12
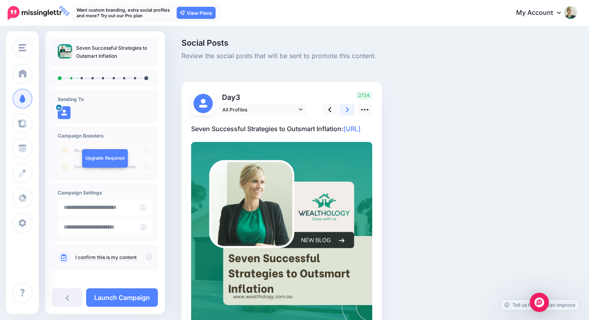
click at [352, 105] on link at bounding box center [347, 110] width 15 height 12
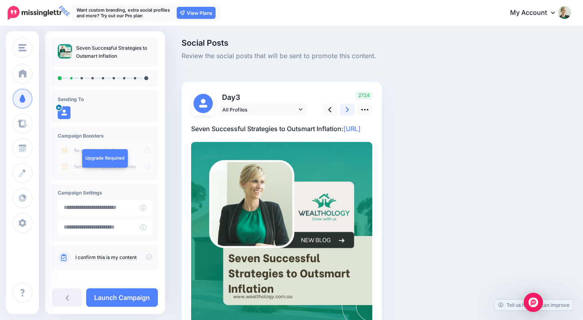
click at [352, 105] on link at bounding box center [347, 110] width 15 height 12
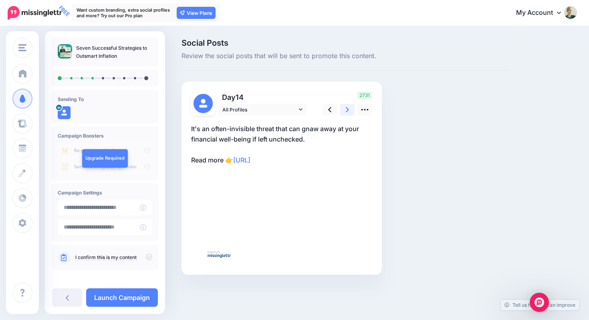
click at [352, 105] on link at bounding box center [347, 110] width 15 height 12
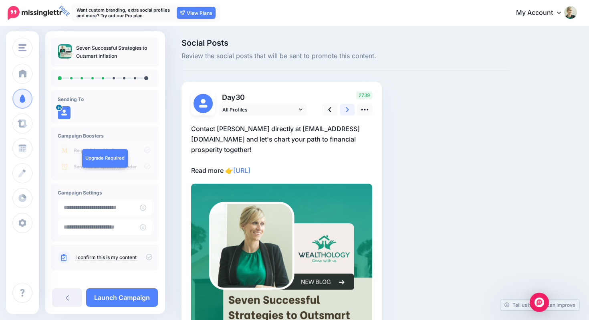
click at [352, 105] on link at bounding box center [347, 110] width 15 height 12
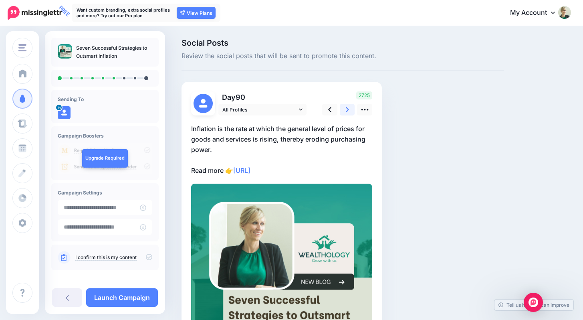
click at [352, 105] on link at bounding box center [347, 110] width 15 height 12
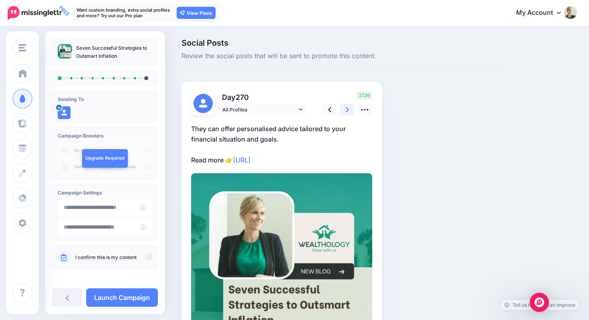
click at [352, 105] on link at bounding box center [347, 110] width 15 height 12
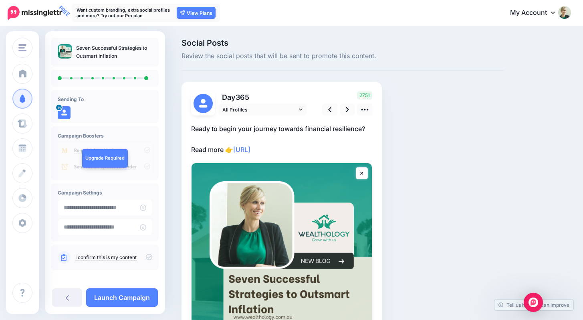
click at [146, 258] on icon at bounding box center [149, 257] width 6 height 6
click at [133, 293] on link "Launch Campaign" at bounding box center [122, 297] width 72 height 18
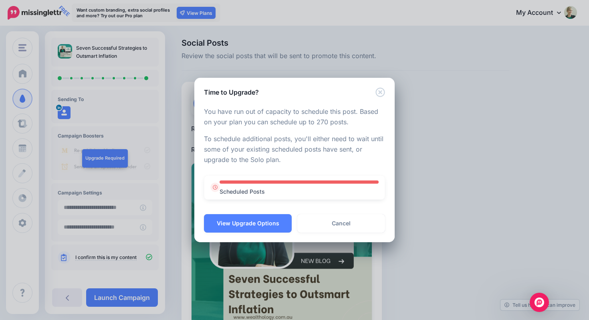
drag, startPoint x: 204, startPoint y: 138, endPoint x: 349, endPoint y: 159, distance: 146.9
click at [349, 159] on p "To schedule additional posts, you'll either need to wait until some of your exi…" at bounding box center [294, 149] width 181 height 31
copy p "To schedule additional posts, you'll either need to wait until some of your exi…"
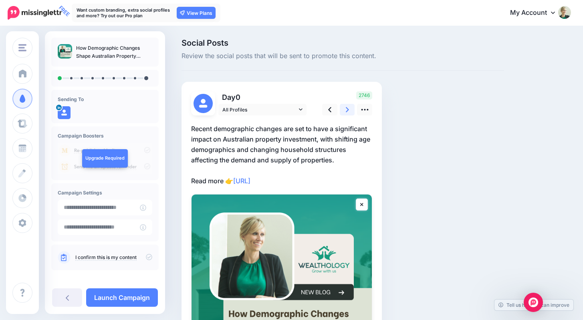
click at [346, 111] on icon at bounding box center [347, 109] width 3 height 5
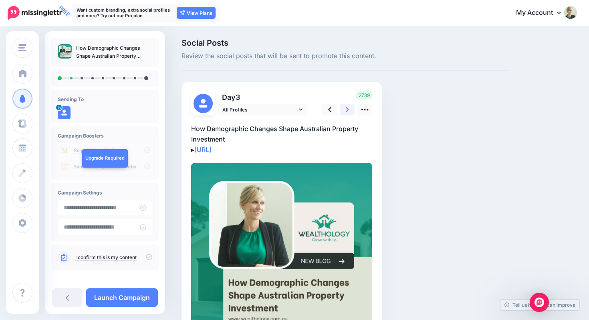
click at [346, 111] on icon at bounding box center [347, 109] width 3 height 5
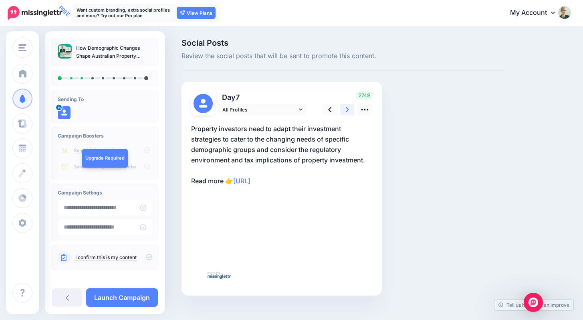
click at [346, 111] on icon at bounding box center [347, 109] width 3 height 5
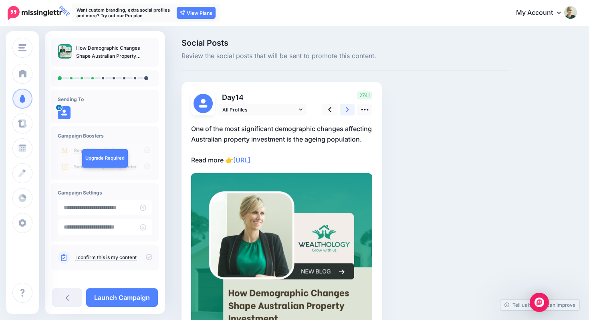
click at [346, 111] on icon at bounding box center [347, 109] width 3 height 5
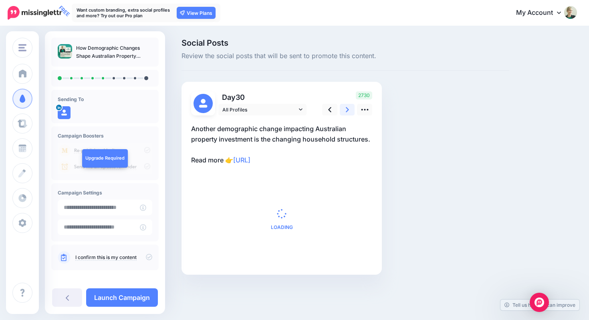
click at [346, 111] on icon at bounding box center [347, 109] width 3 height 5
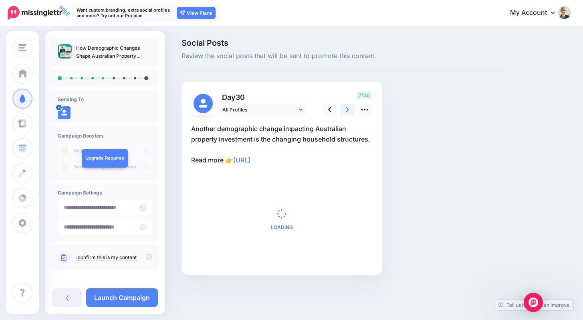
click at [346, 111] on icon at bounding box center [347, 109] width 3 height 5
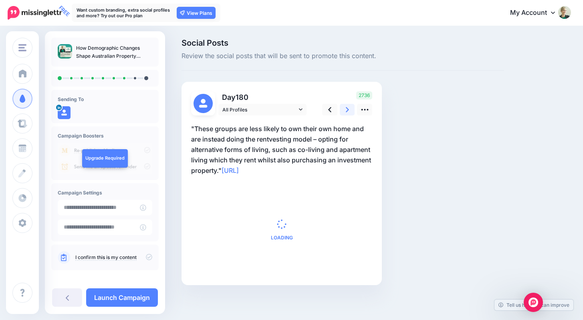
click at [346, 111] on icon at bounding box center [347, 109] width 3 height 5
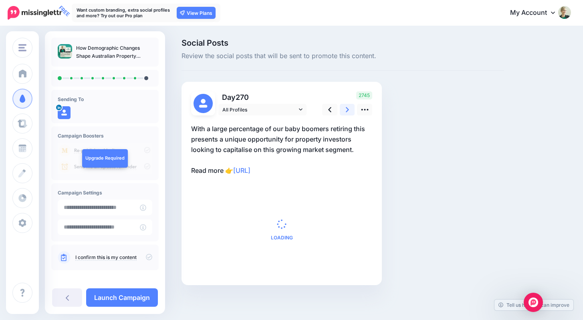
click at [346, 111] on icon at bounding box center [347, 109] width 3 height 5
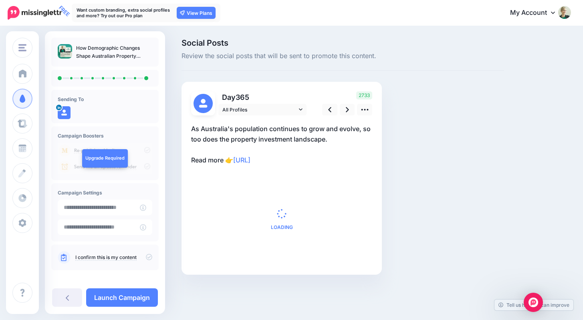
click at [146, 254] on icon at bounding box center [149, 257] width 6 height 6
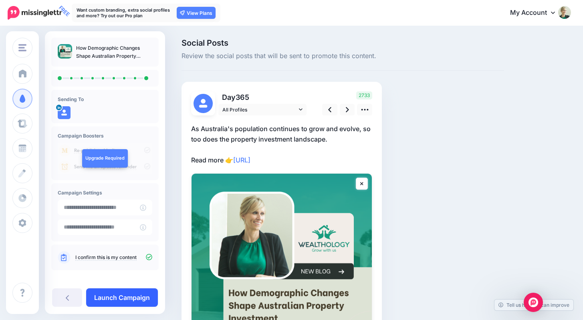
click at [138, 299] on link "Launch Campaign" at bounding box center [122, 297] width 72 height 18
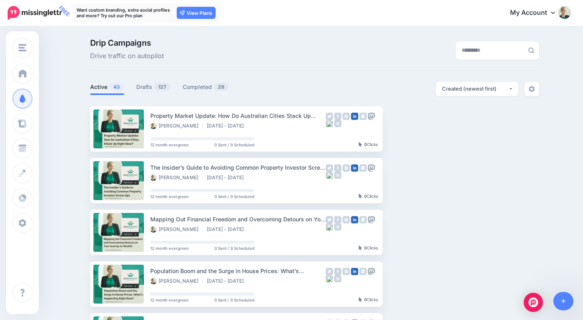
drag, startPoint x: 91, startPoint y: 86, endPoint x: 233, endPoint y: 85, distance: 142.2
copy ul "Active 43 Drafts 127 Completed 29"
